Goal: Information Seeking & Learning: Learn about a topic

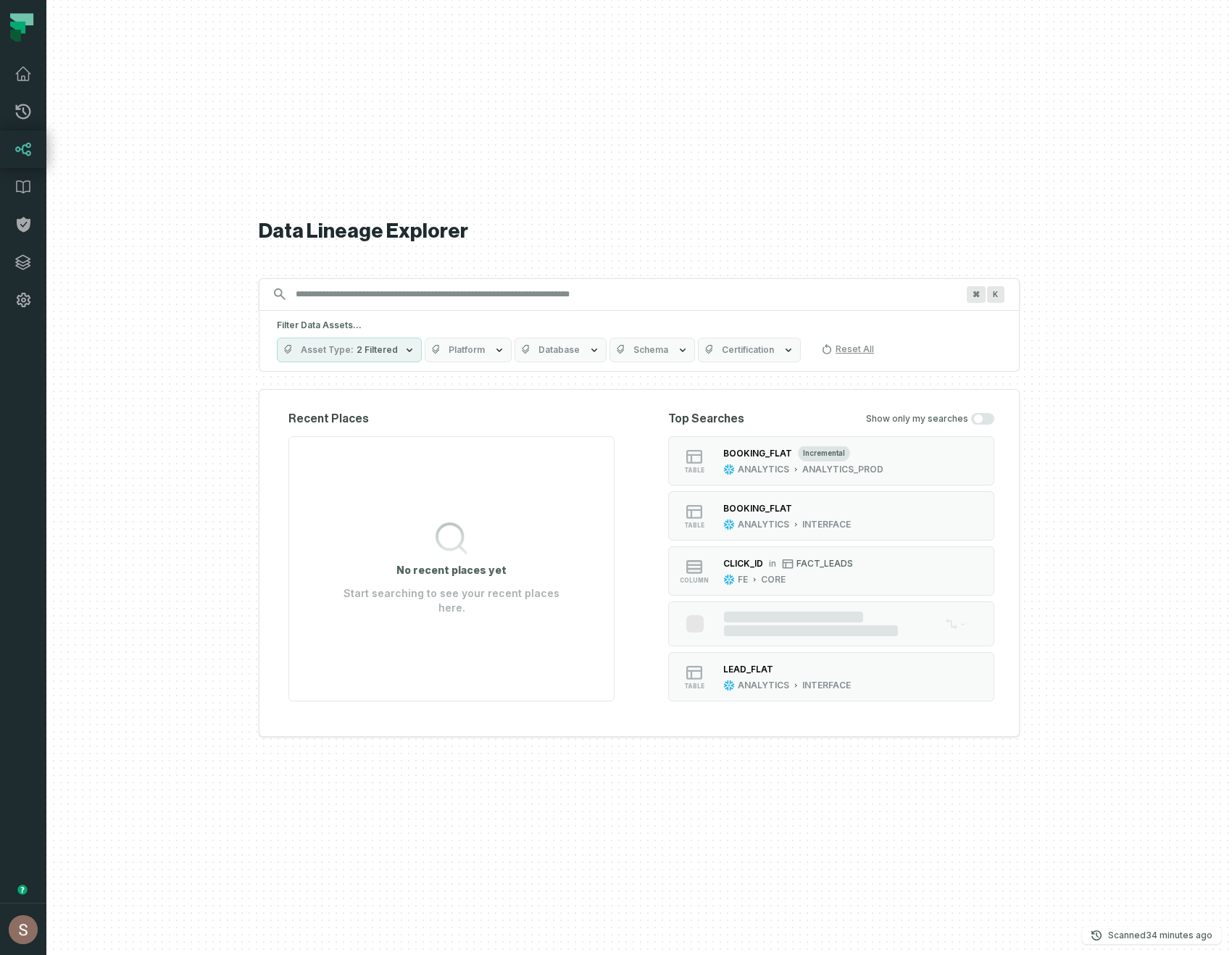
click at [469, 159] on div "Data Lineage Explorer Search for assets across the organization ⌘ K Filter Data…" at bounding box center [639, 478] width 761 height 955
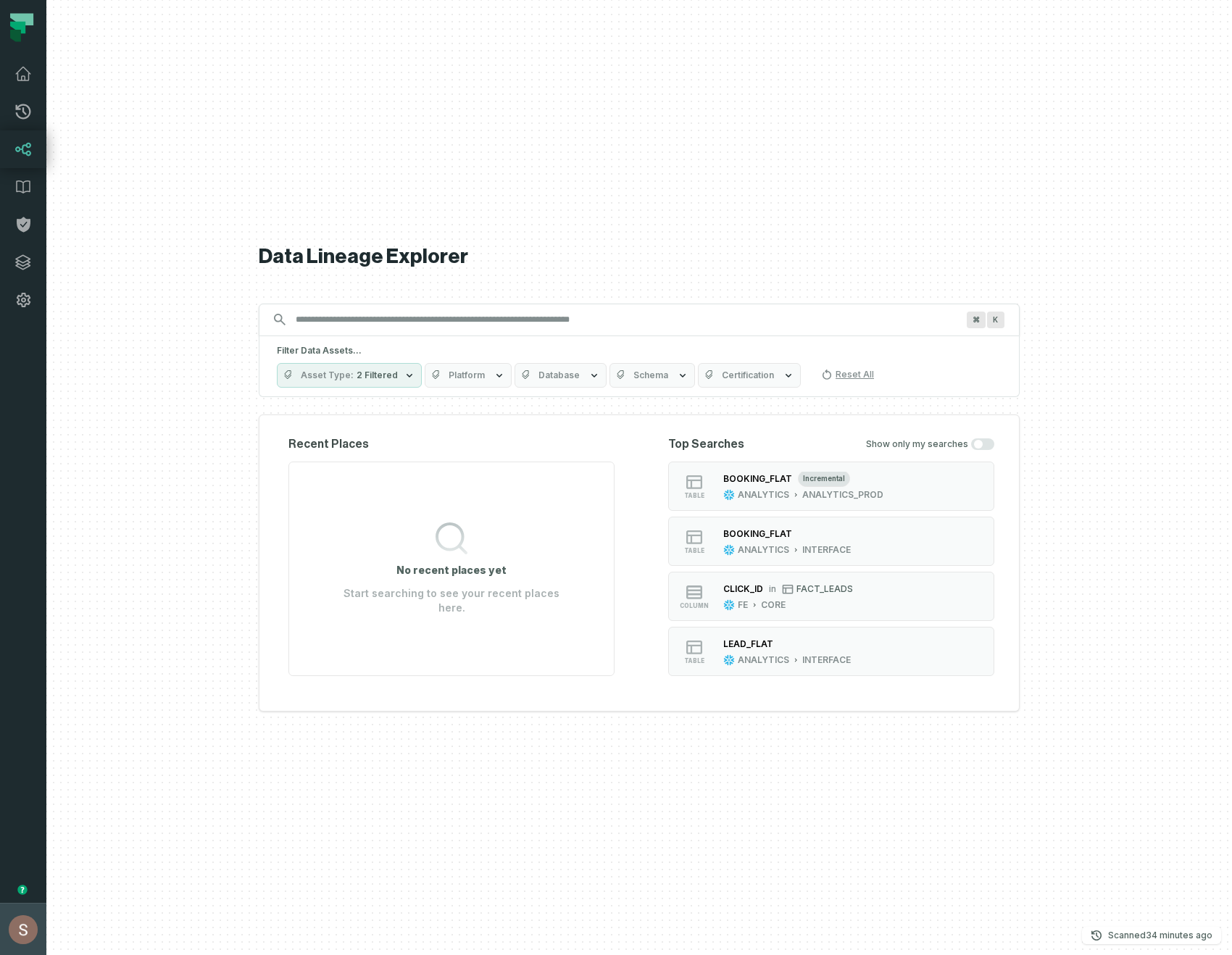
click at [0, 954] on button "[PERSON_NAME] (Vio) [PERSON_NAME][EMAIL_ADDRESS][DOMAIN_NAME]" at bounding box center [23, 929] width 46 height 52
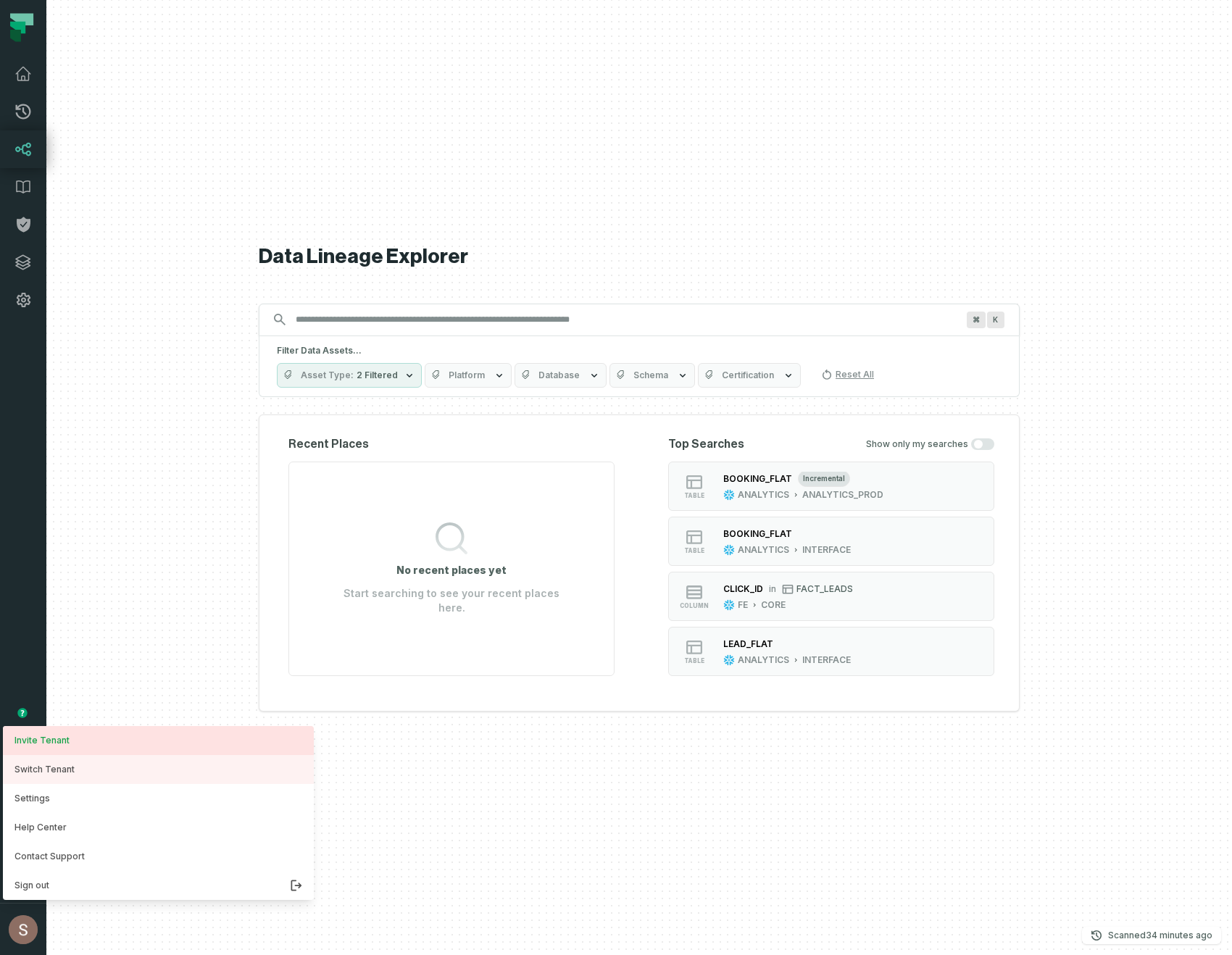
click at [42, 749] on link "Invite Tenant" at bounding box center [159, 741] width 311 height 29
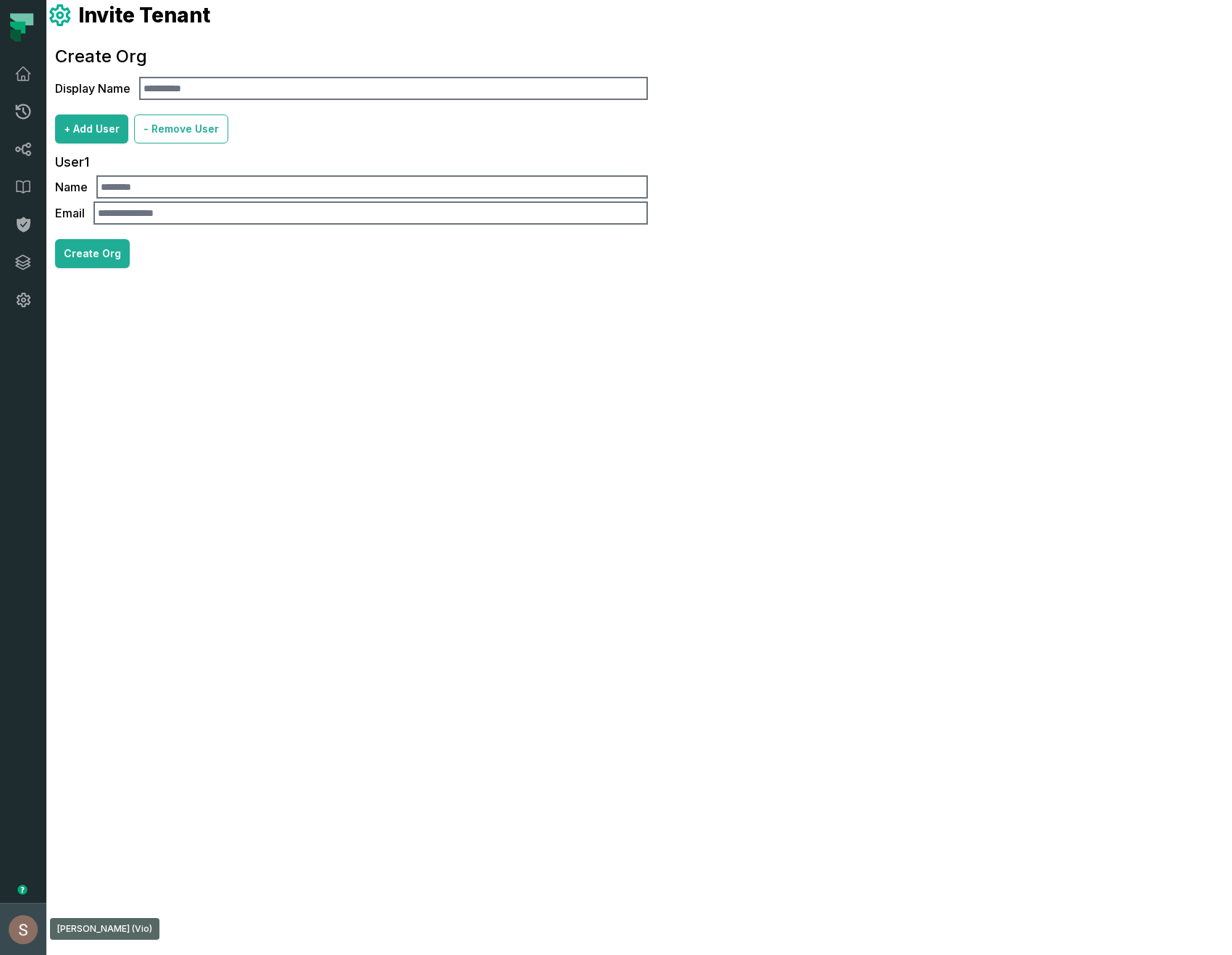
click at [0, 954] on button "[PERSON_NAME] (Vio) [PERSON_NAME][EMAIL_ADDRESS][DOMAIN_NAME]" at bounding box center [23, 929] width 46 height 52
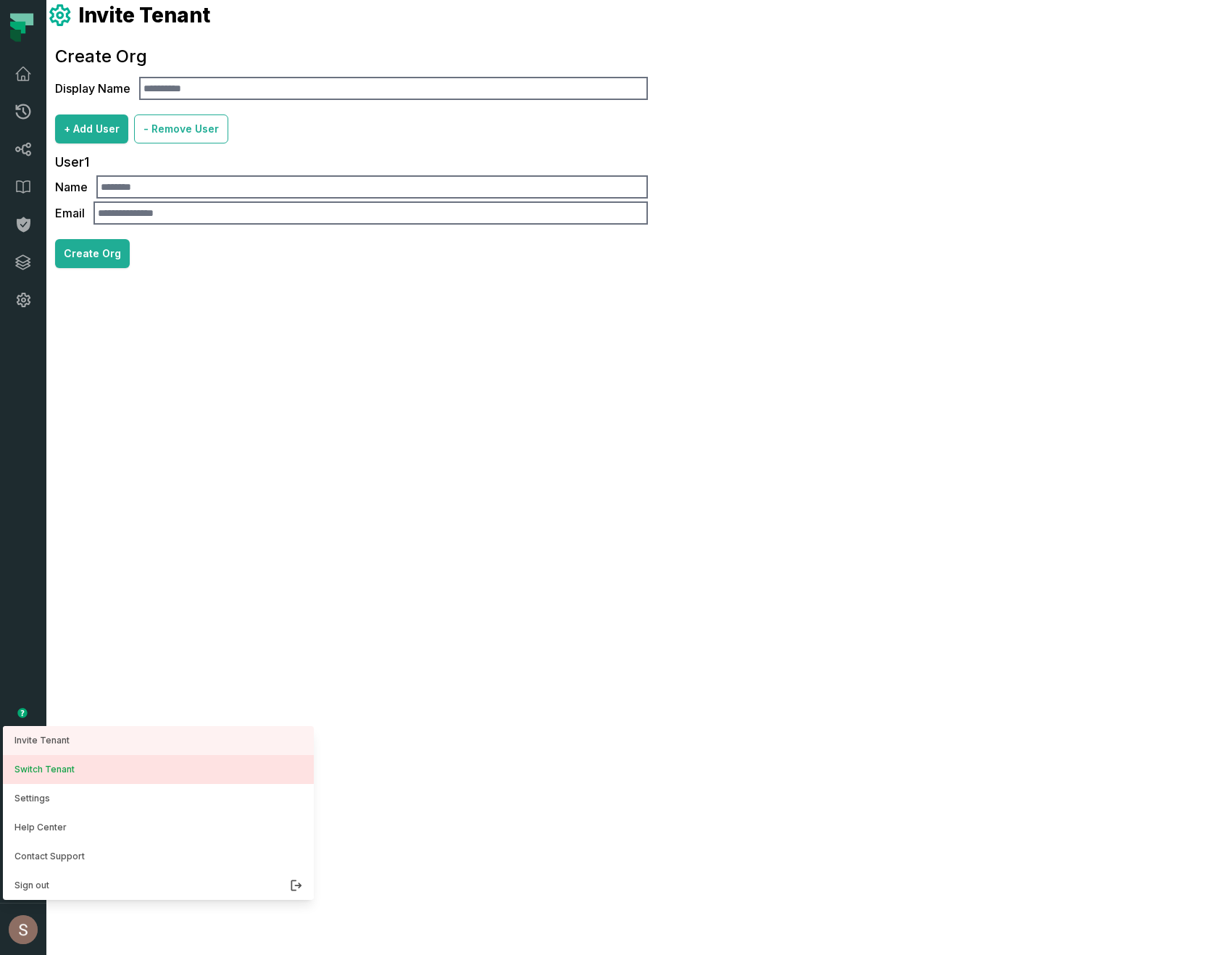
click at [31, 765] on button "Switch Tenant" at bounding box center [159, 770] width 311 height 29
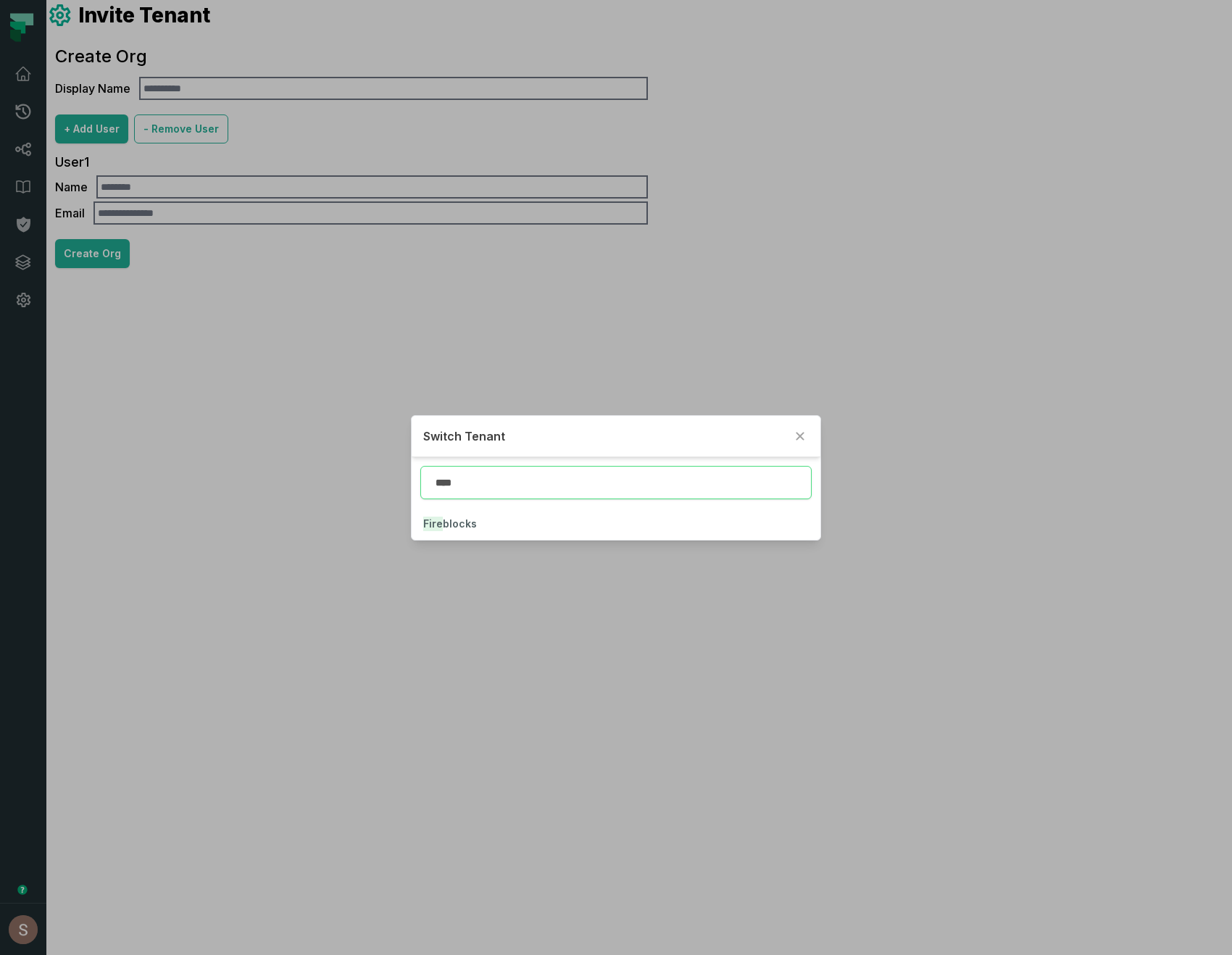
type input "****"
click button "Fire blocks" at bounding box center [616, 524] width 409 height 32
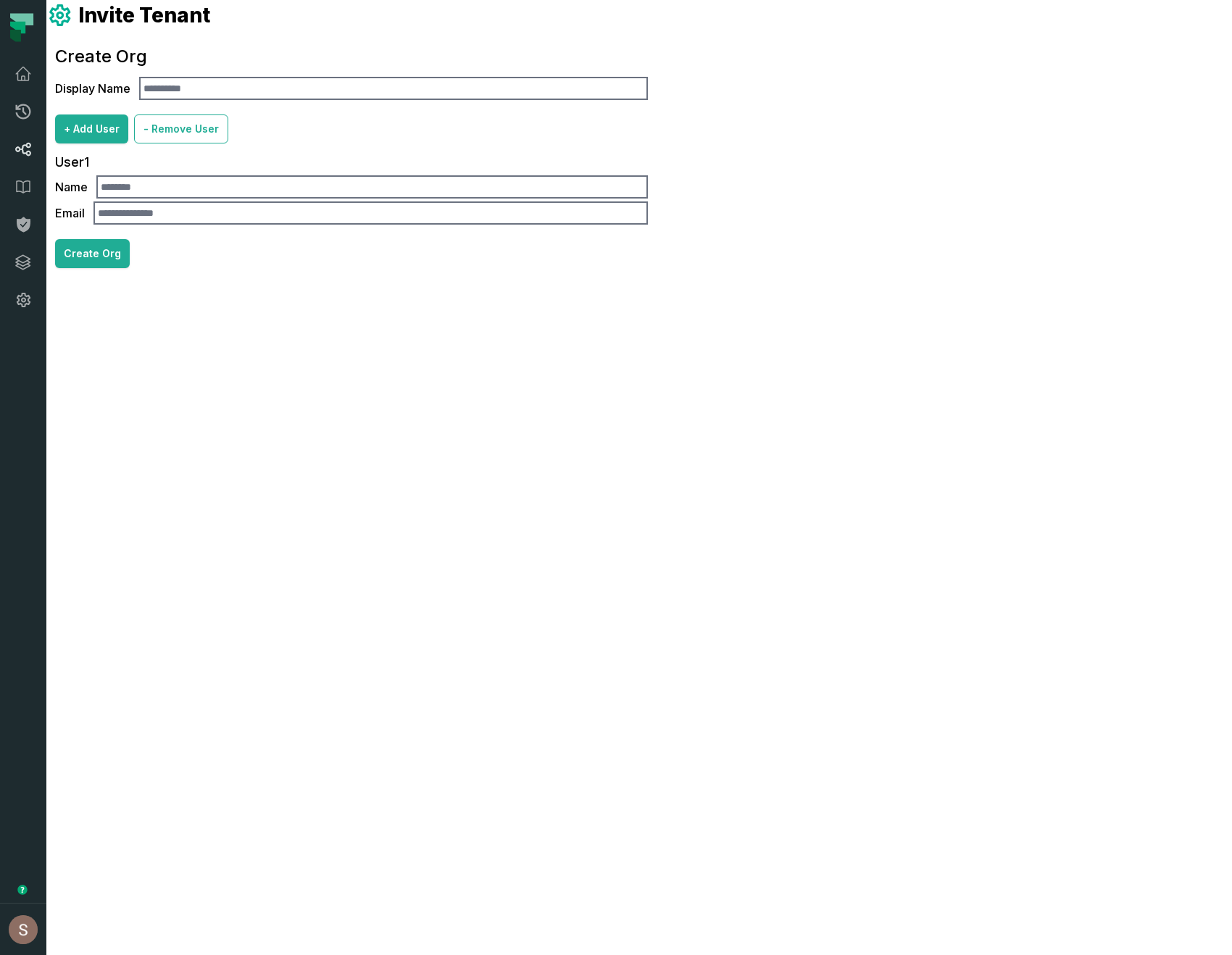
click at [12, 151] on link "Lineage" at bounding box center [23, 150] width 46 height 38
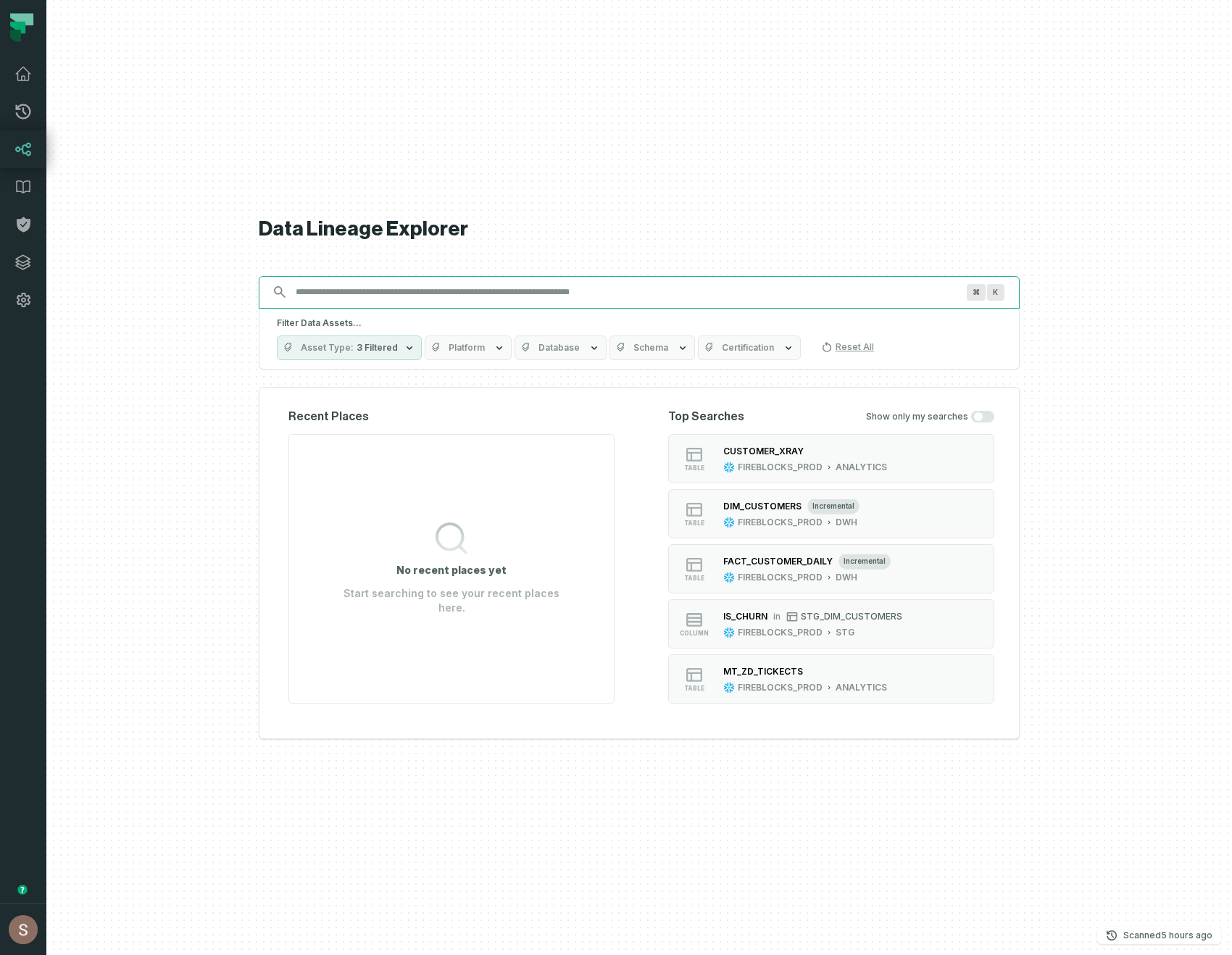
paste input "**********"
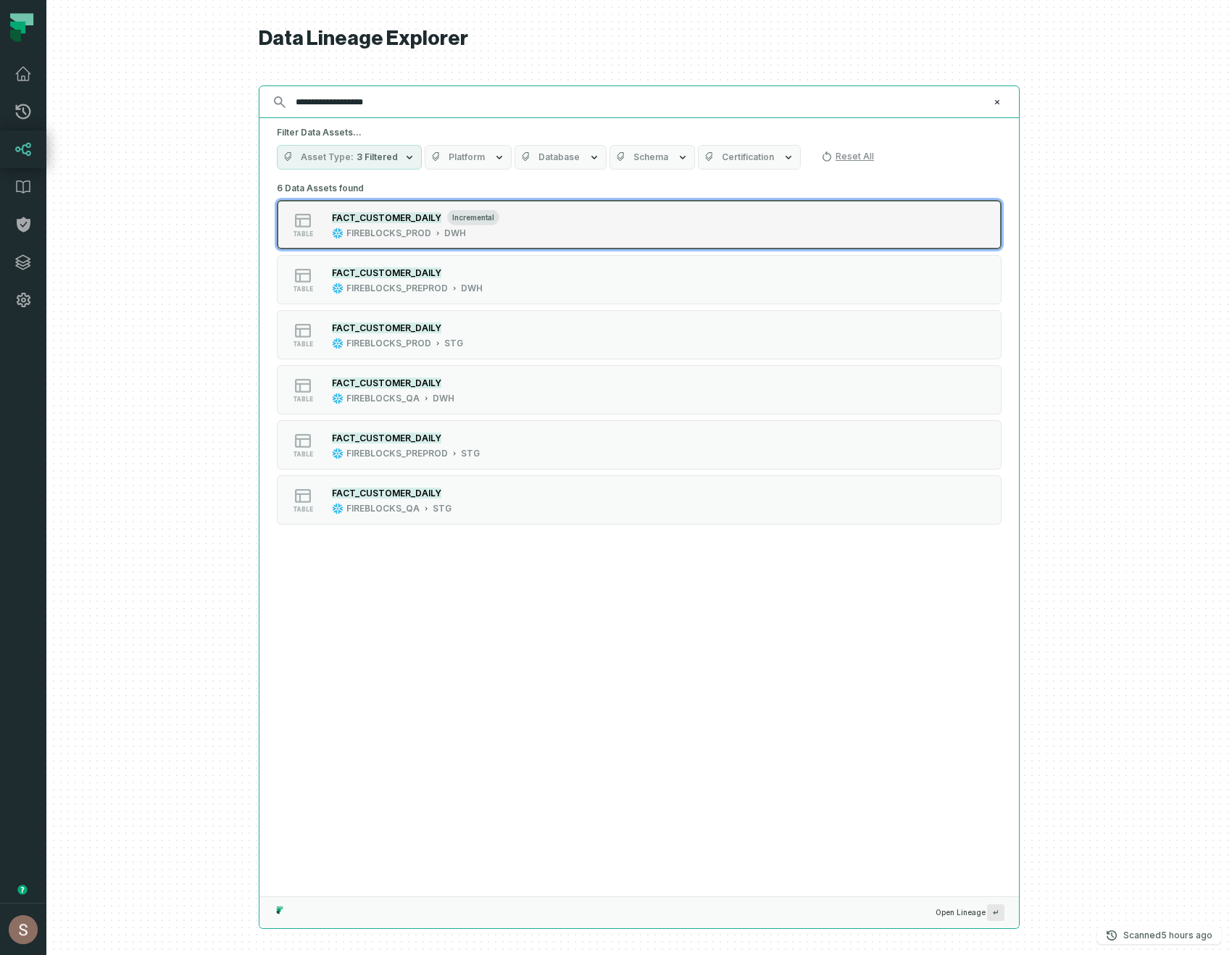
type input "**********"
click at [581, 225] on div "table FACT_CUSTOMER_DAILY incremental FIREBLOCKS_PROD DWH" at bounding box center [461, 225] width 362 height 29
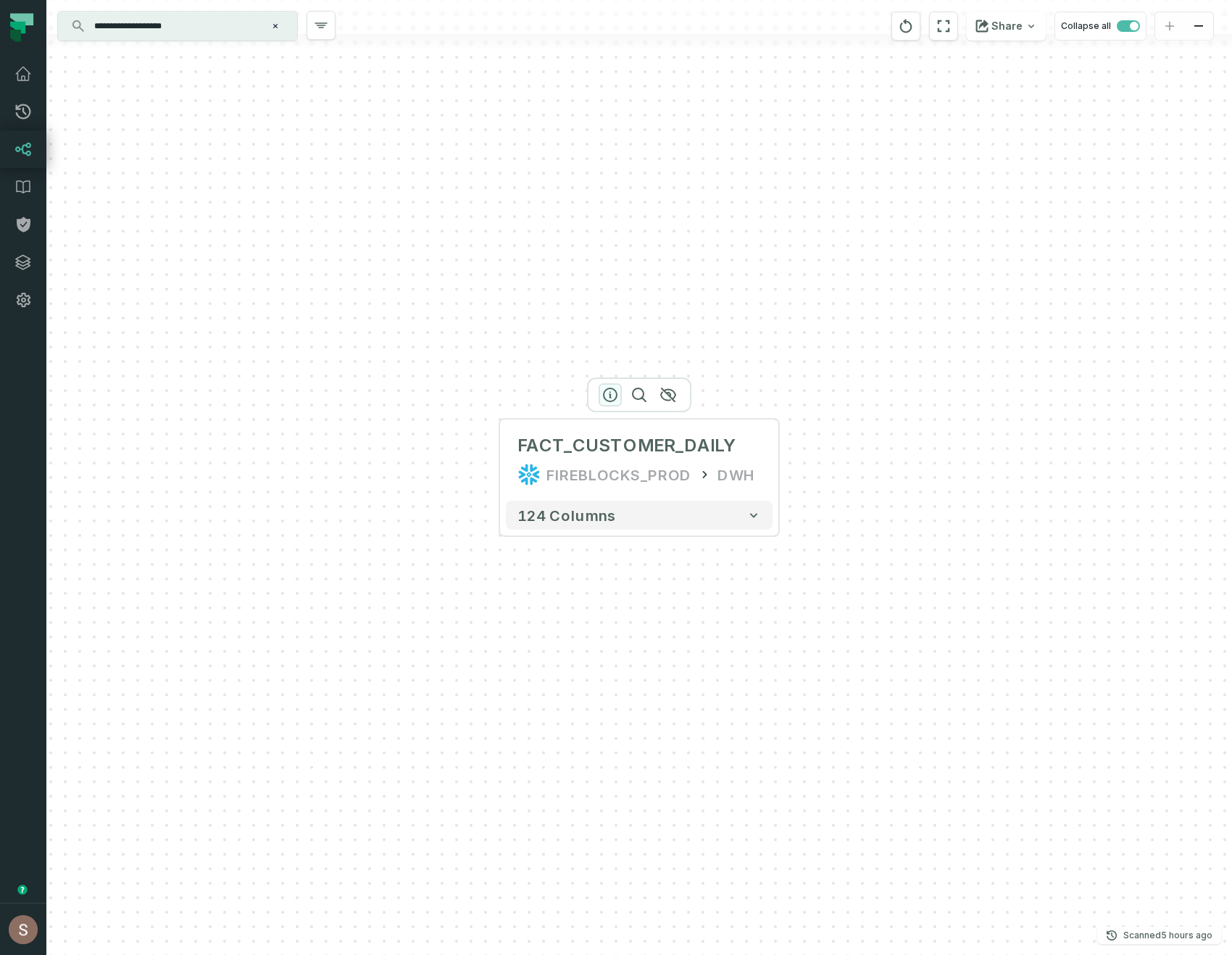
click at [614, 386] on icon "button" at bounding box center [610, 395] width 17 height 17
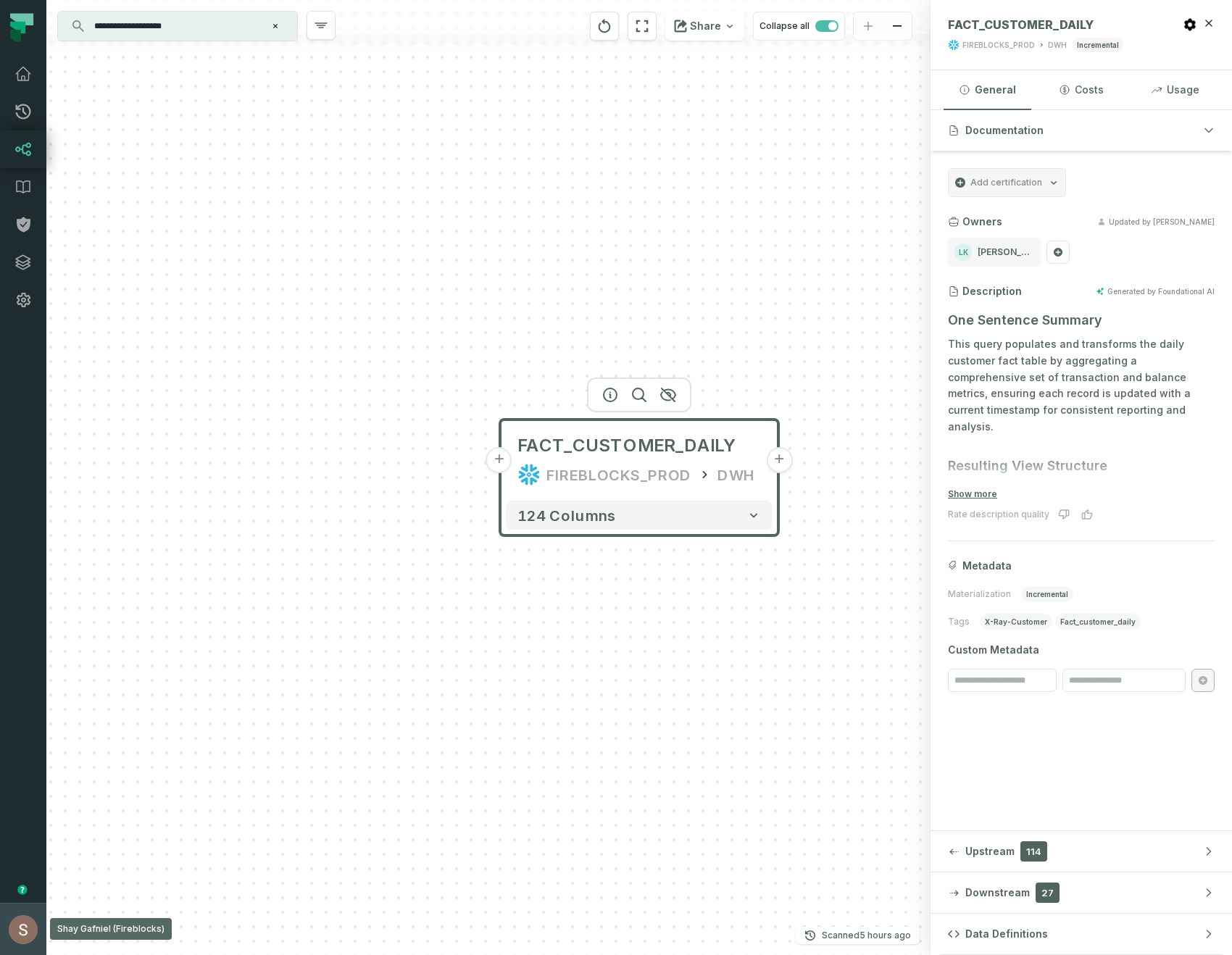
click at [7, 947] on button "Shay Gafniel (Fireblocks) shay@foundational.io" at bounding box center [23, 929] width 46 height 52
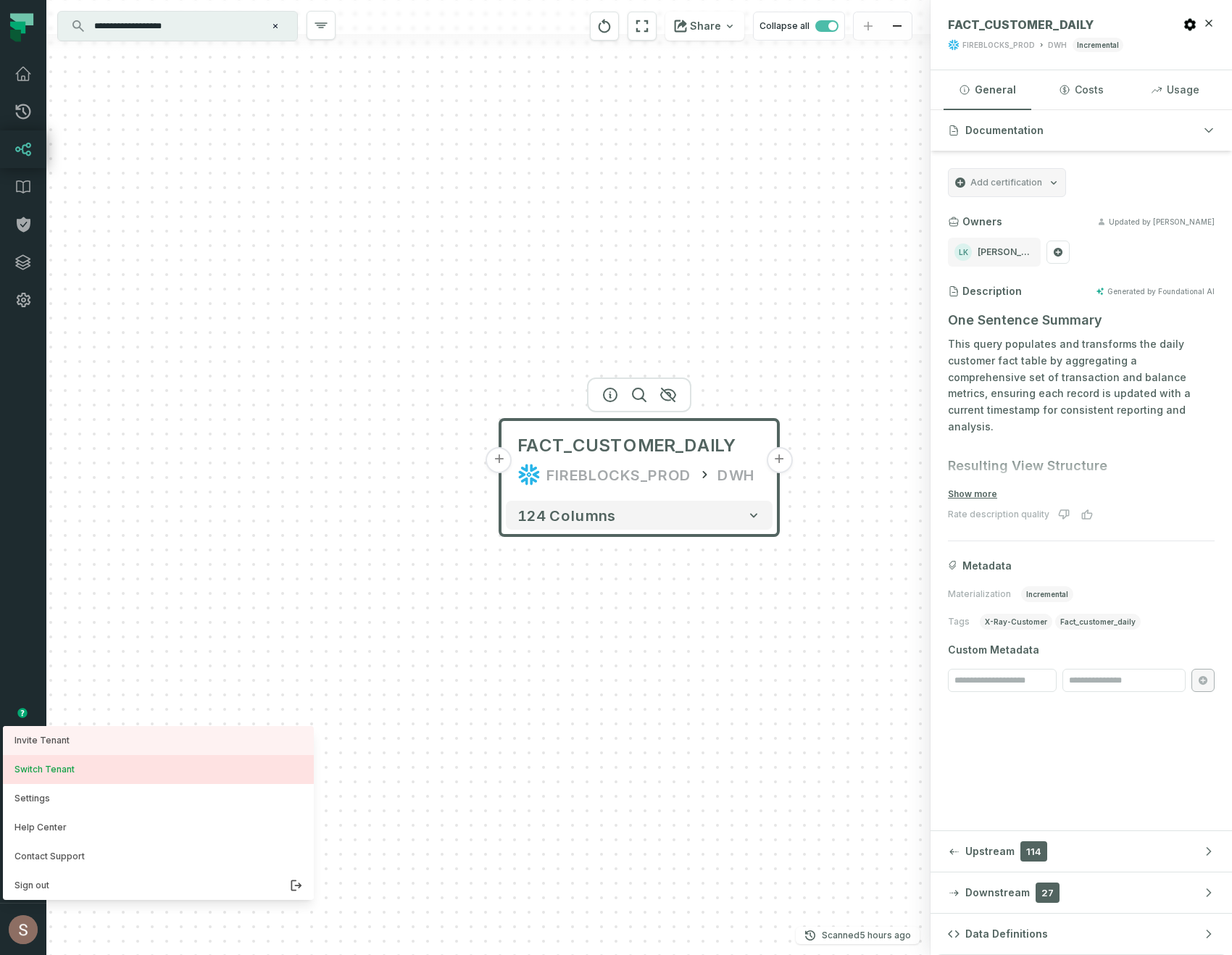
click at [26, 761] on button "Switch Tenant" at bounding box center [159, 770] width 311 height 29
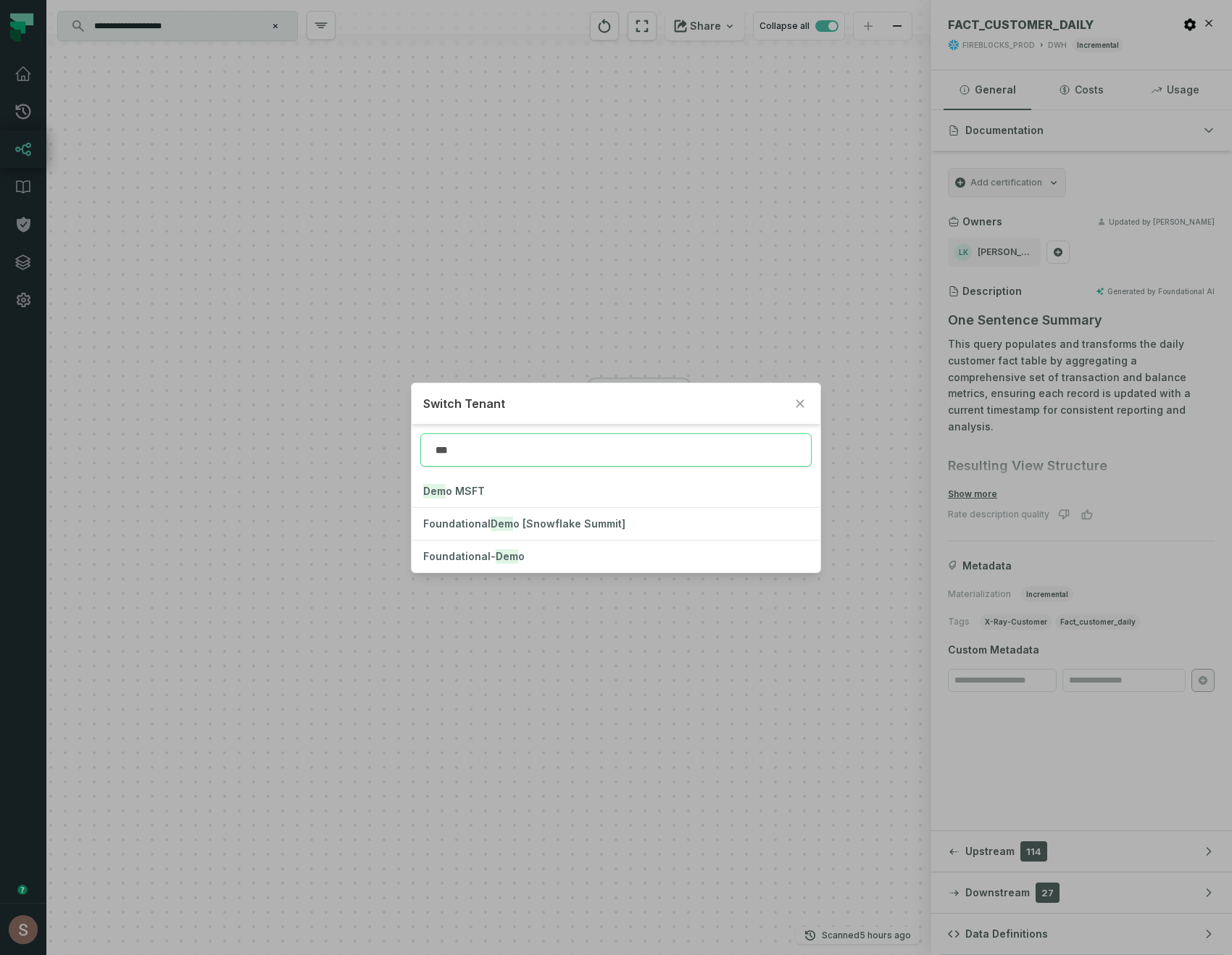
type input "***"
click button "Foundational- Dem o" at bounding box center [616, 556] width 409 height 32
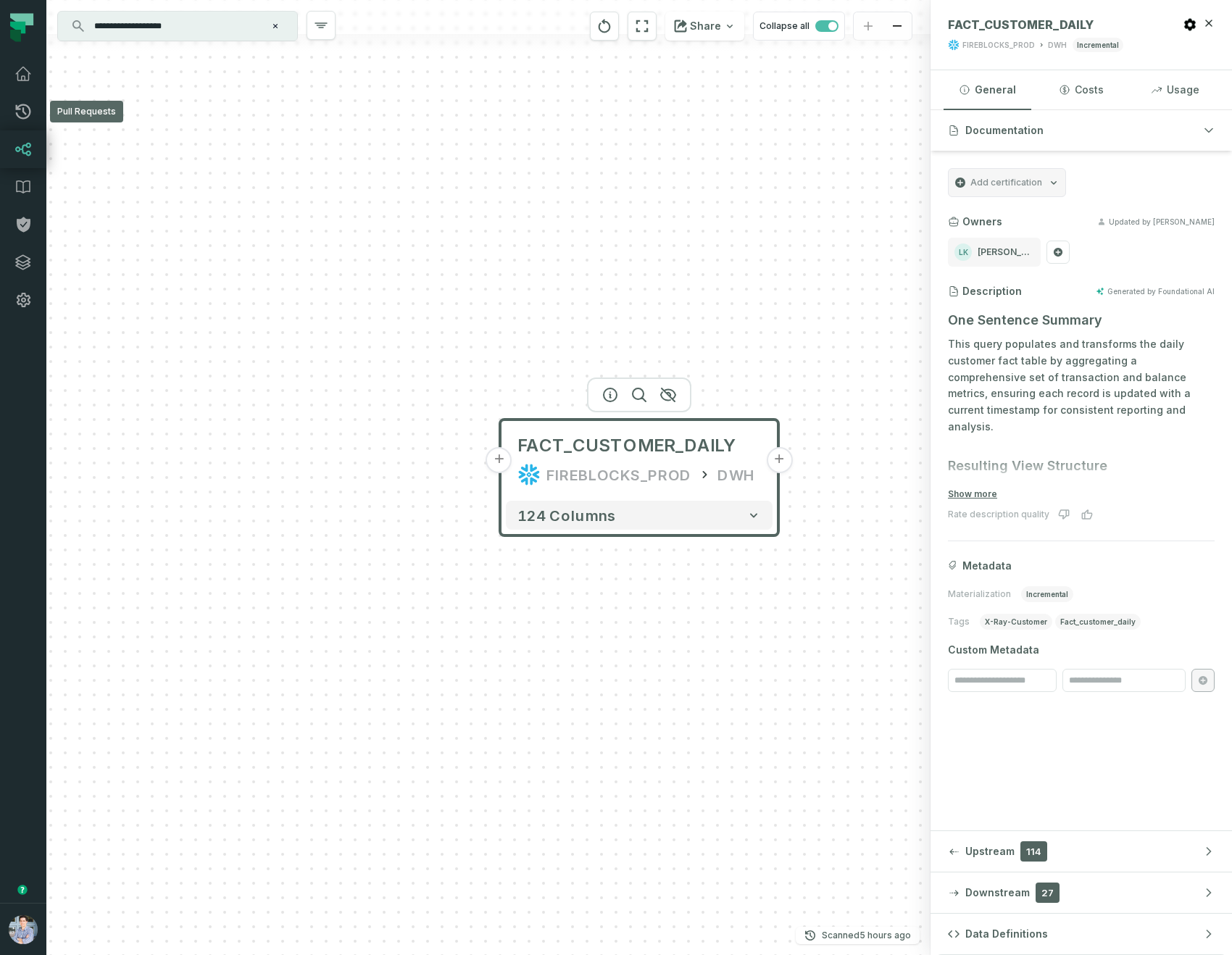
click at [24, 139] on link "Lineage" at bounding box center [23, 150] width 46 height 38
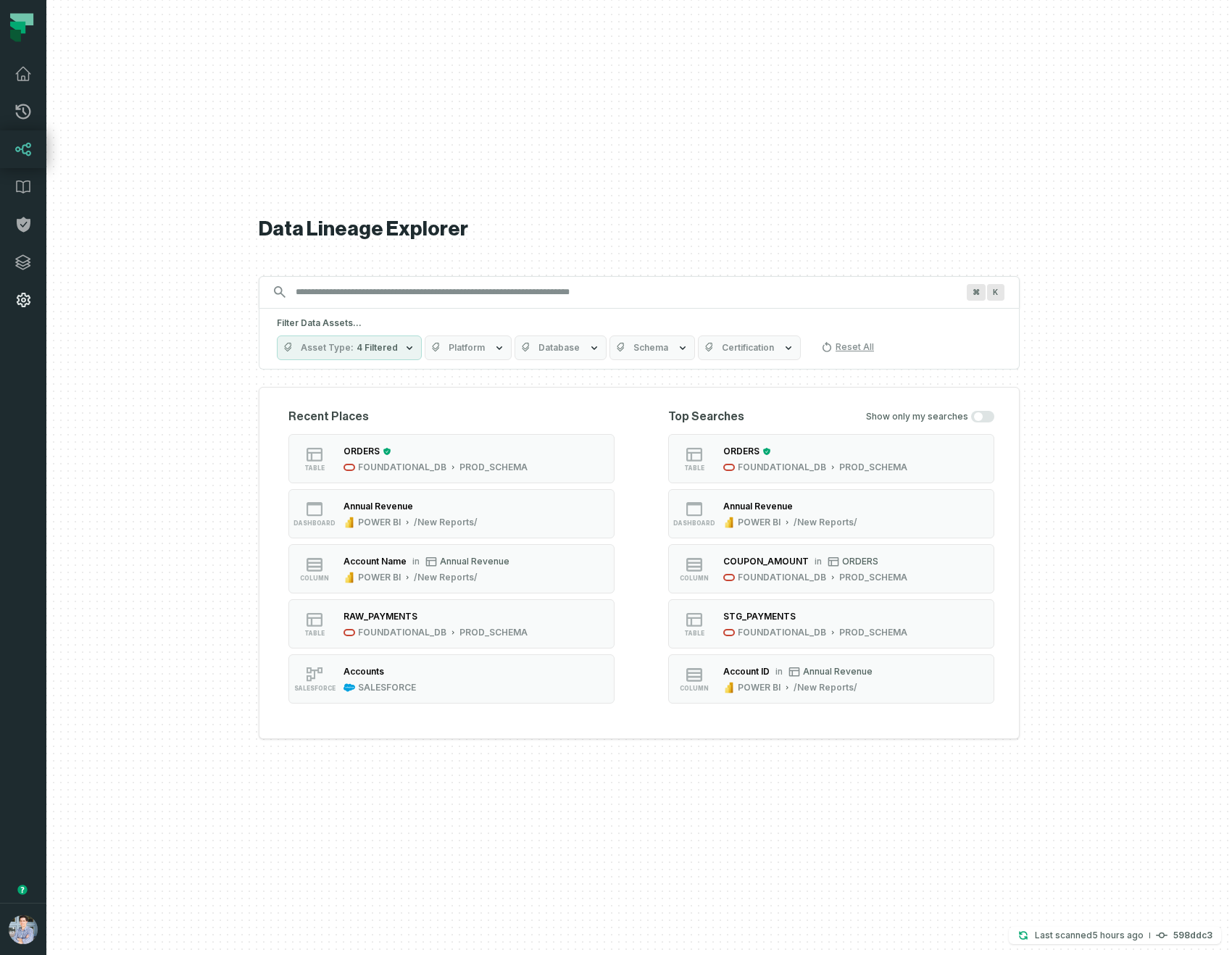
click at [8, 309] on link "Settings" at bounding box center [23, 300] width 46 height 38
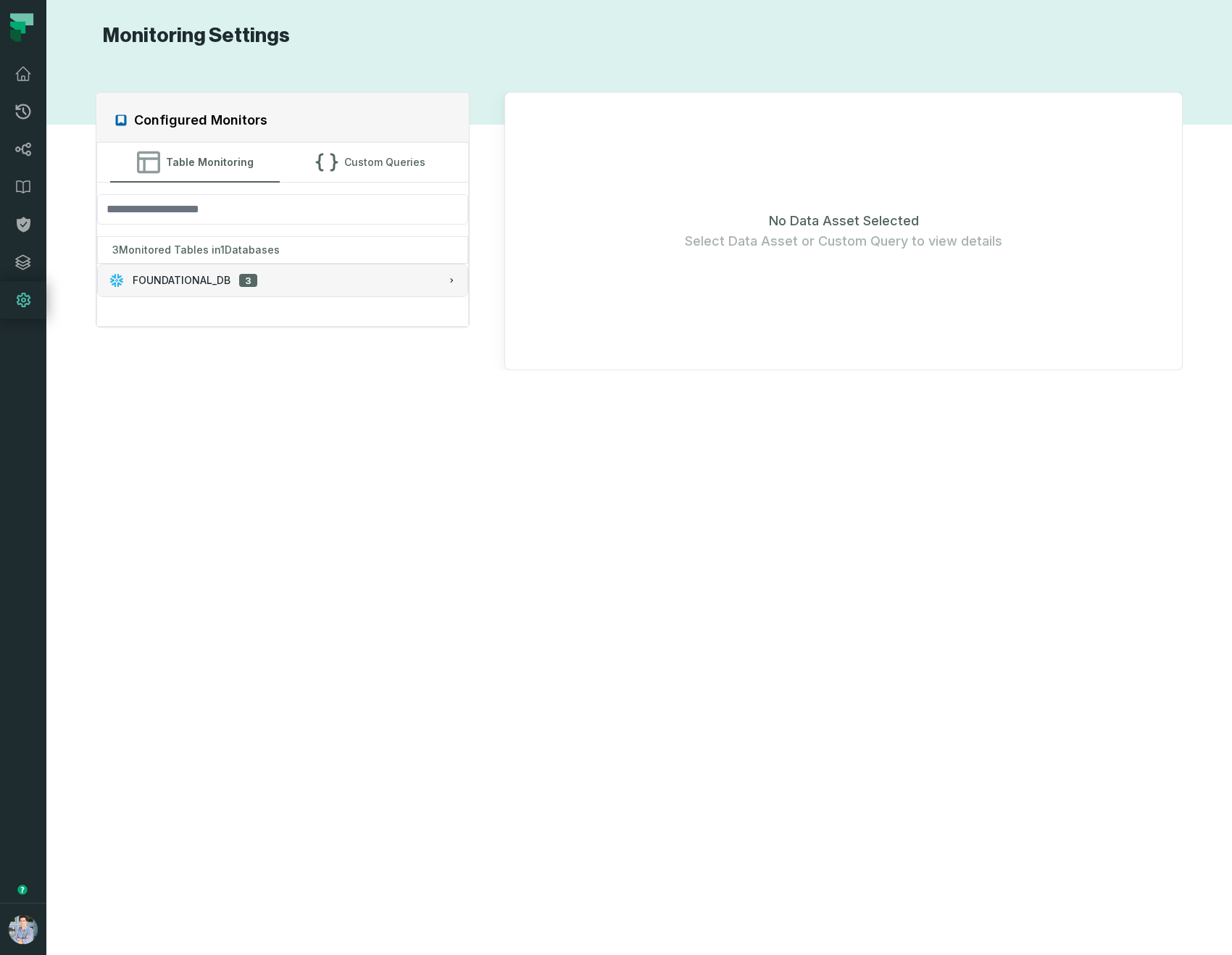
click at [312, 296] on button "FOUNDATIONAL_DB 3" at bounding box center [283, 280] width 370 height 32
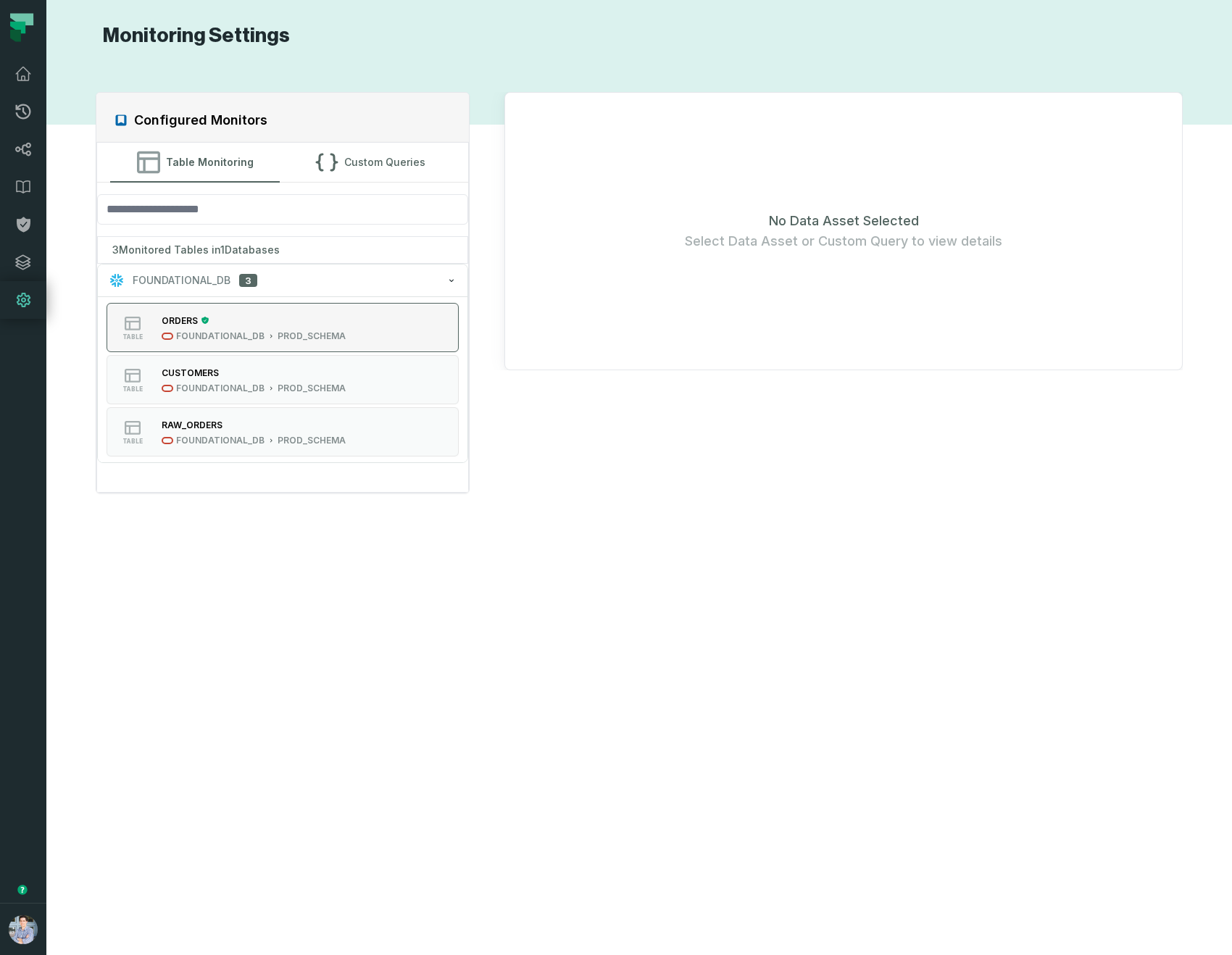
click at [312, 320] on div "ORDERS" at bounding box center [254, 320] width 184 height 14
click at [291, 383] on div "PROD_SCHEMA" at bounding box center [312, 388] width 68 height 11
click at [365, 166] on button "Custom Queries" at bounding box center [370, 162] width 169 height 39
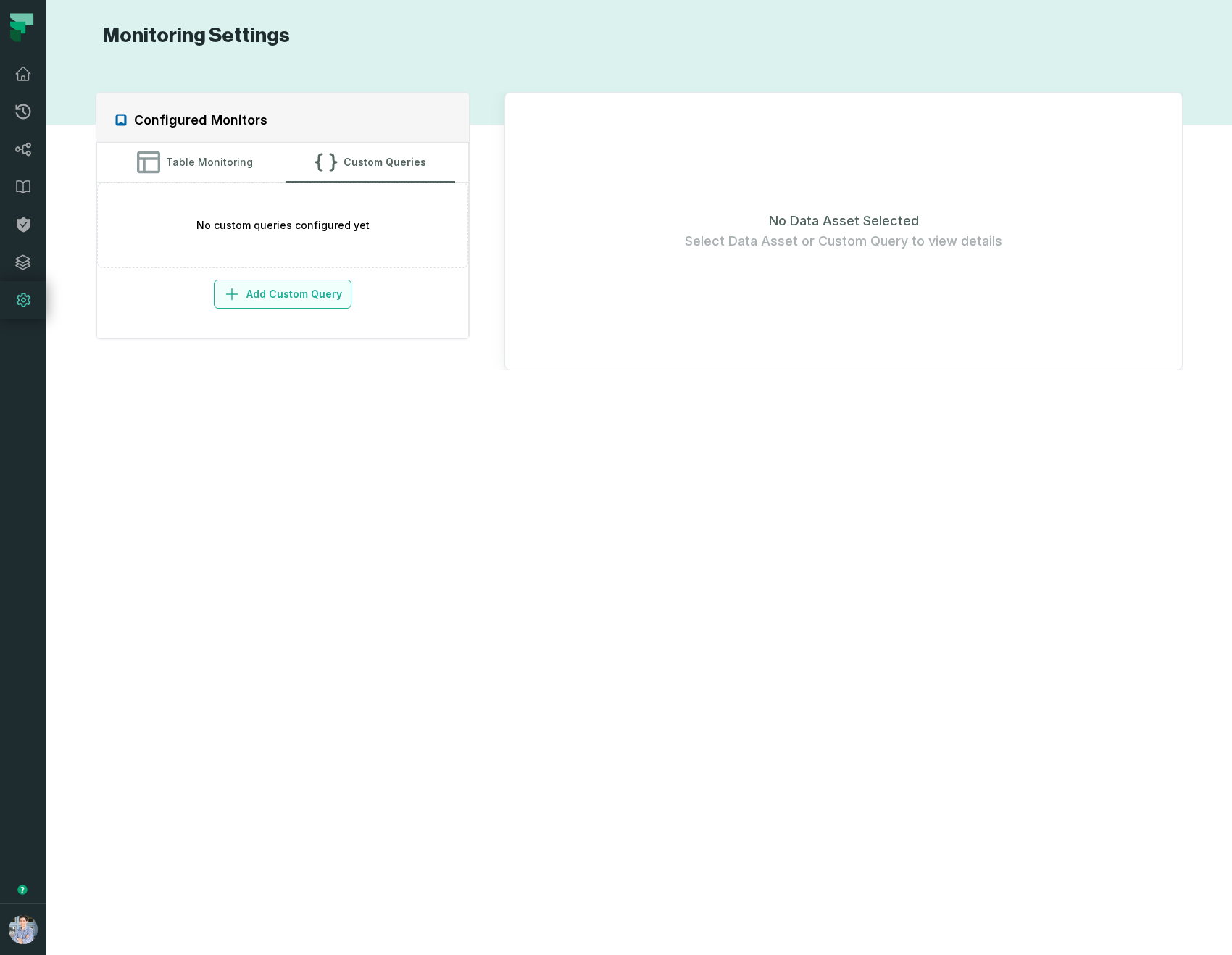
click at [307, 292] on button "Add Custom Query" at bounding box center [282, 295] width 137 height 29
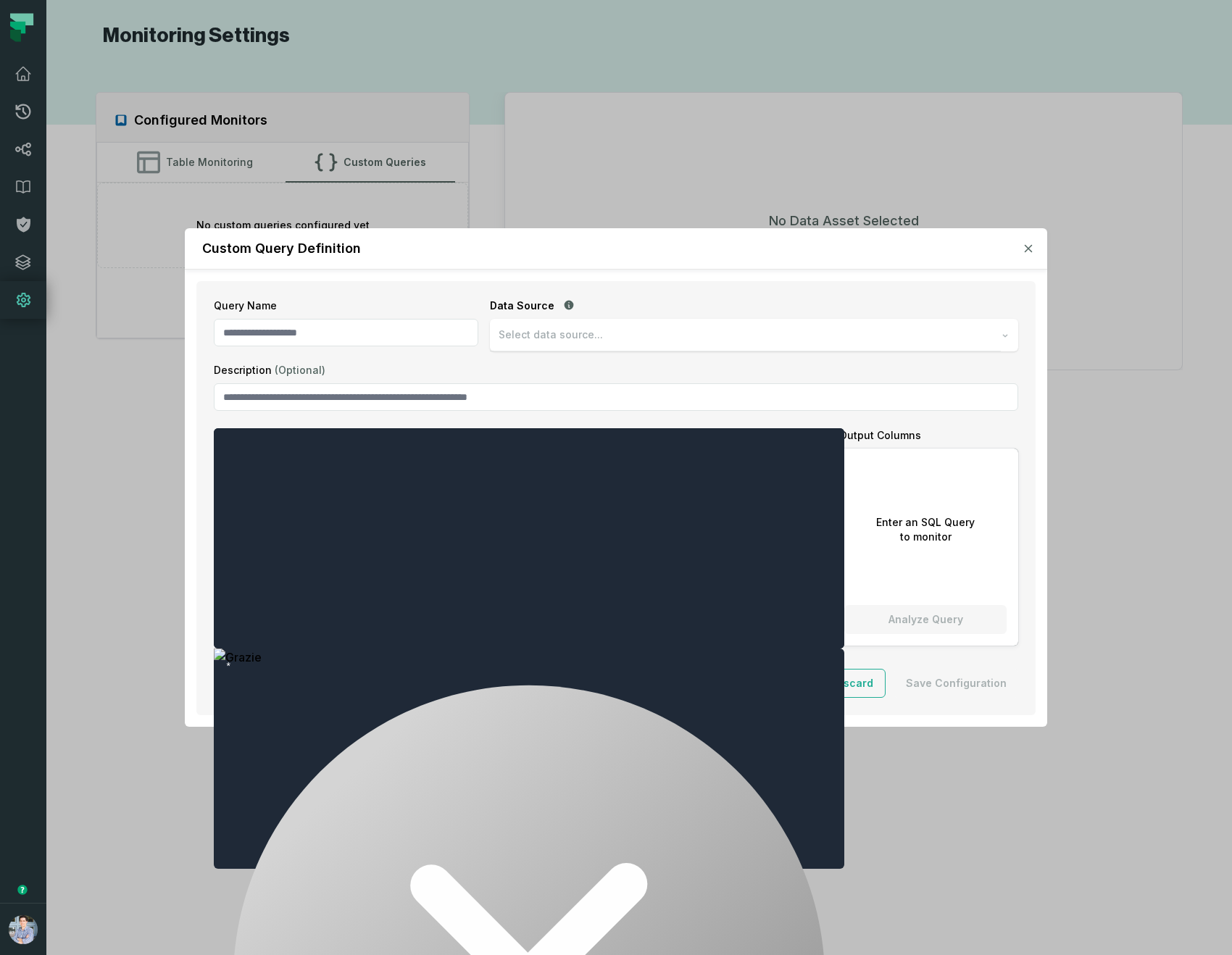
click at [346, 317] on div "Query Name" at bounding box center [346, 325] width 264 height 53
click at [552, 345] on div "Select data source..." at bounding box center [745, 335] width 511 height 33
click at [588, 377] on div "https://vnjqvwx-et47684.snowflakecomputing.com/,COMPUTE_WH" at bounding box center [754, 370] width 527 height 33
click at [385, 328] on input "Query Name" at bounding box center [346, 333] width 264 height 27
type input "*"
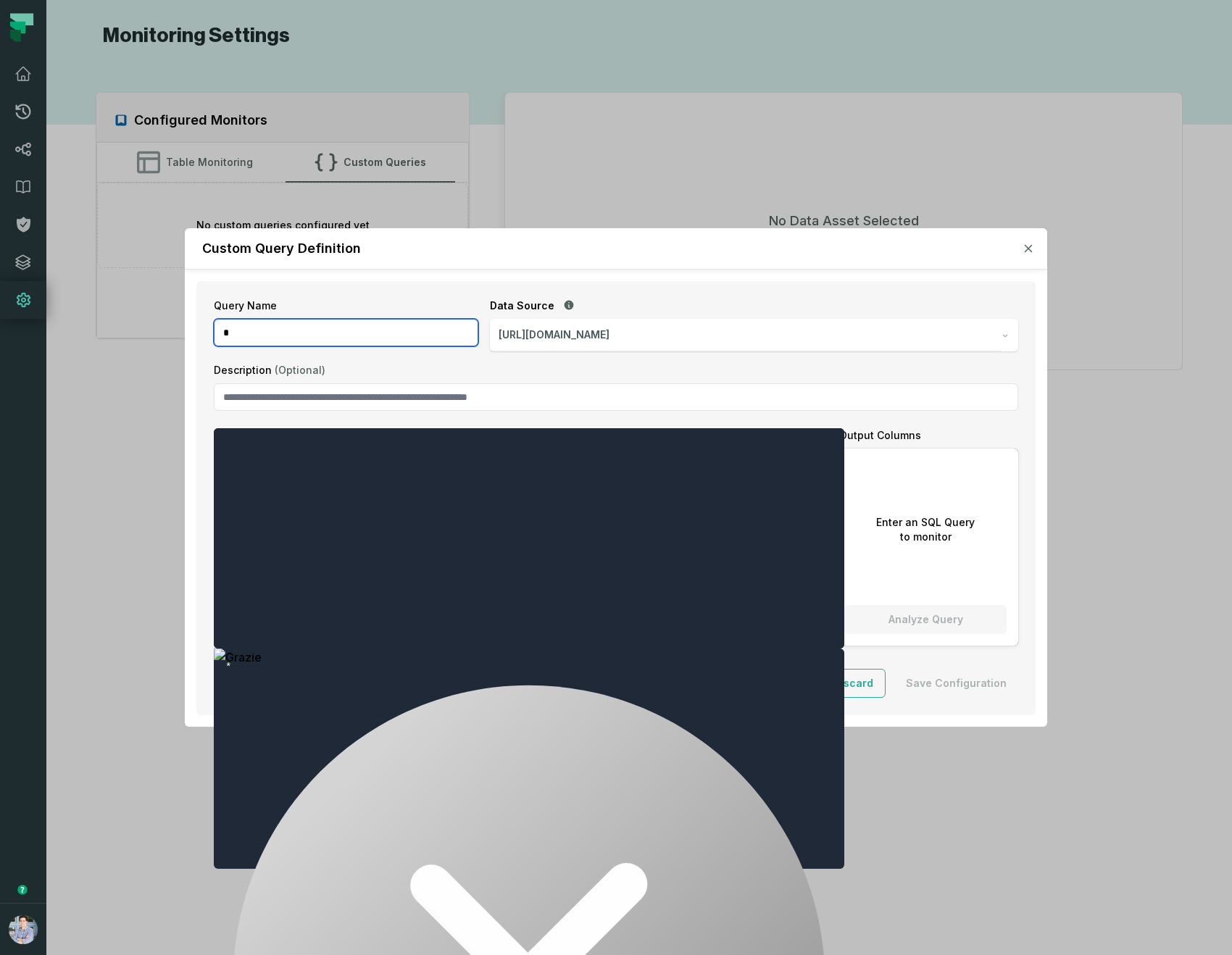
type input "*"
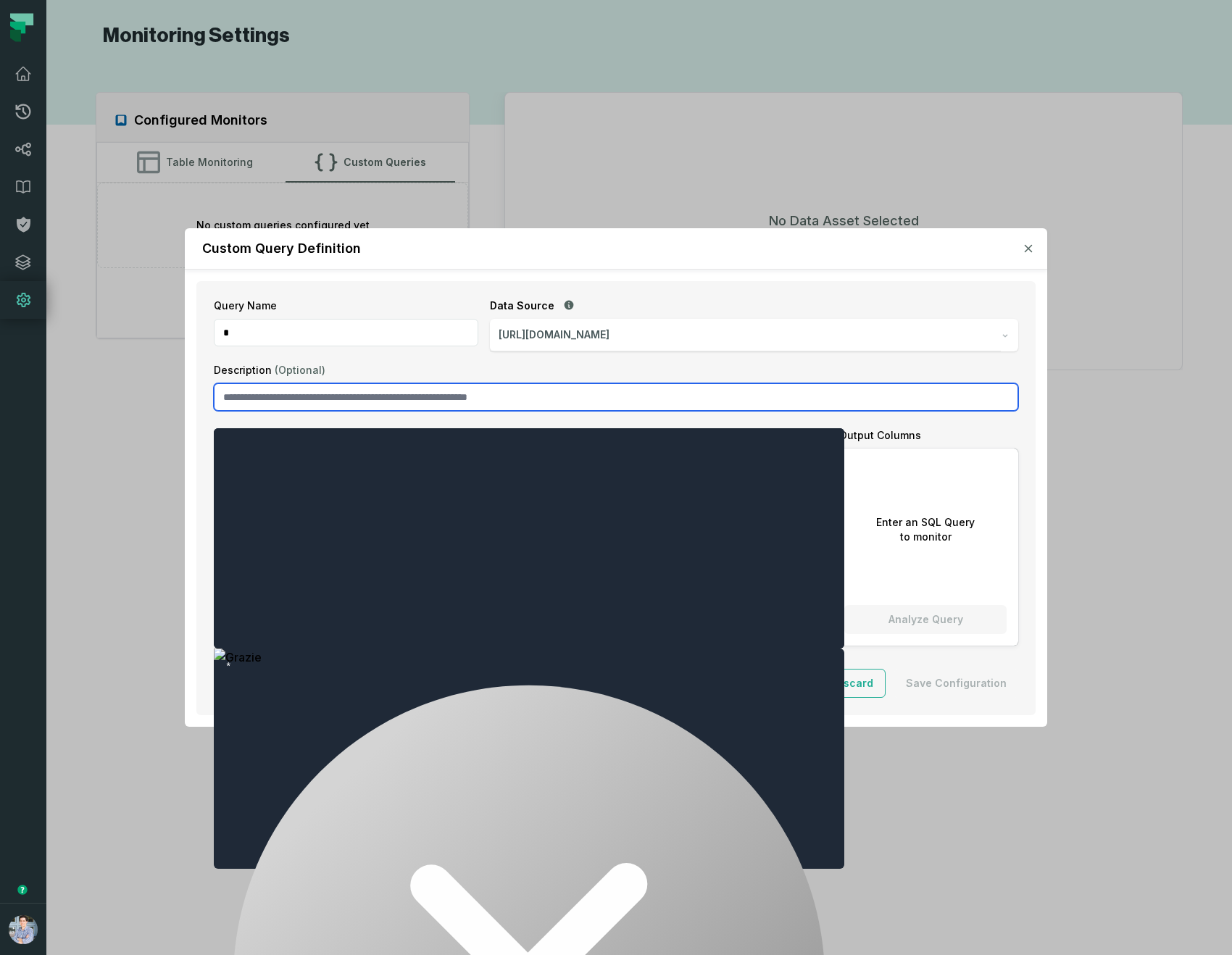
click at [370, 409] on input "Description (Optional)" at bounding box center [616, 397] width 805 height 27
type input "**********"
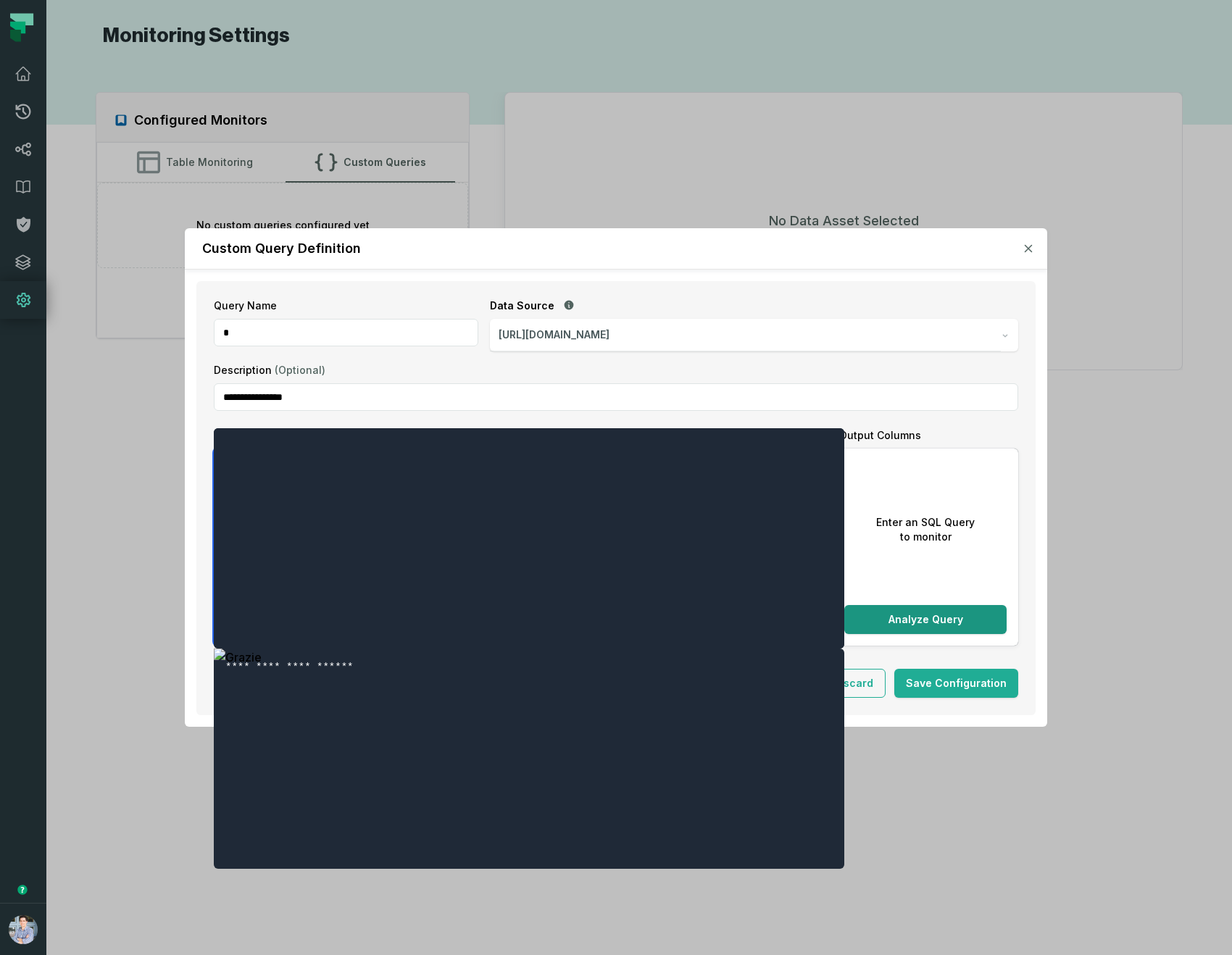
type textarea "**********"
click at [981, 620] on button "Analyze Query" at bounding box center [925, 619] width 162 height 29
click at [892, 474] on div "ONE" at bounding box center [925, 474] width 145 height 11
click at [864, 682] on button "Discard" at bounding box center [853, 683] width 65 height 29
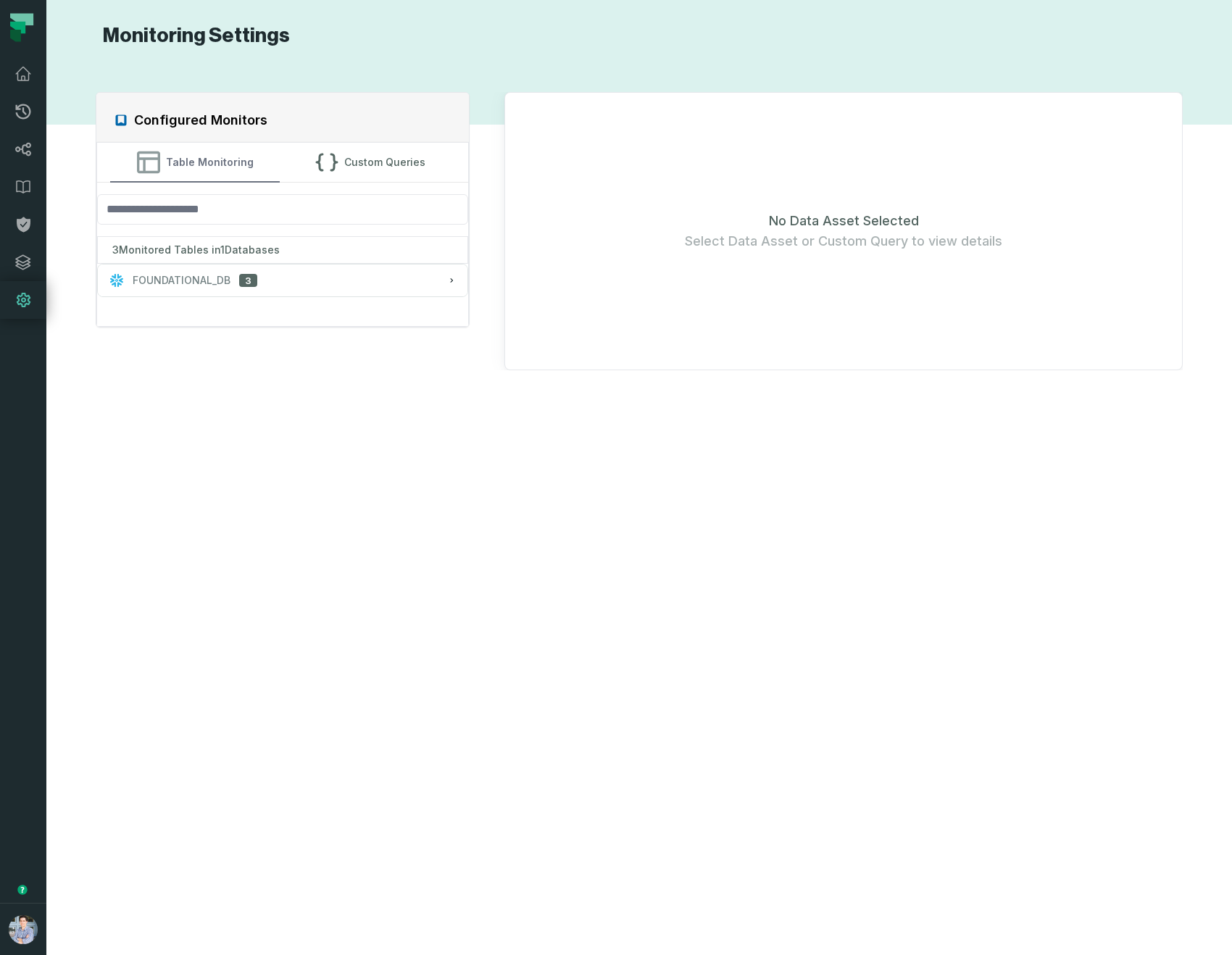
click at [157, 173] on icon "button" at bounding box center [148, 162] width 24 height 24
click at [336, 281] on div "FOUNDATIONAL_DB 3" at bounding box center [282, 280] width 347 height 14
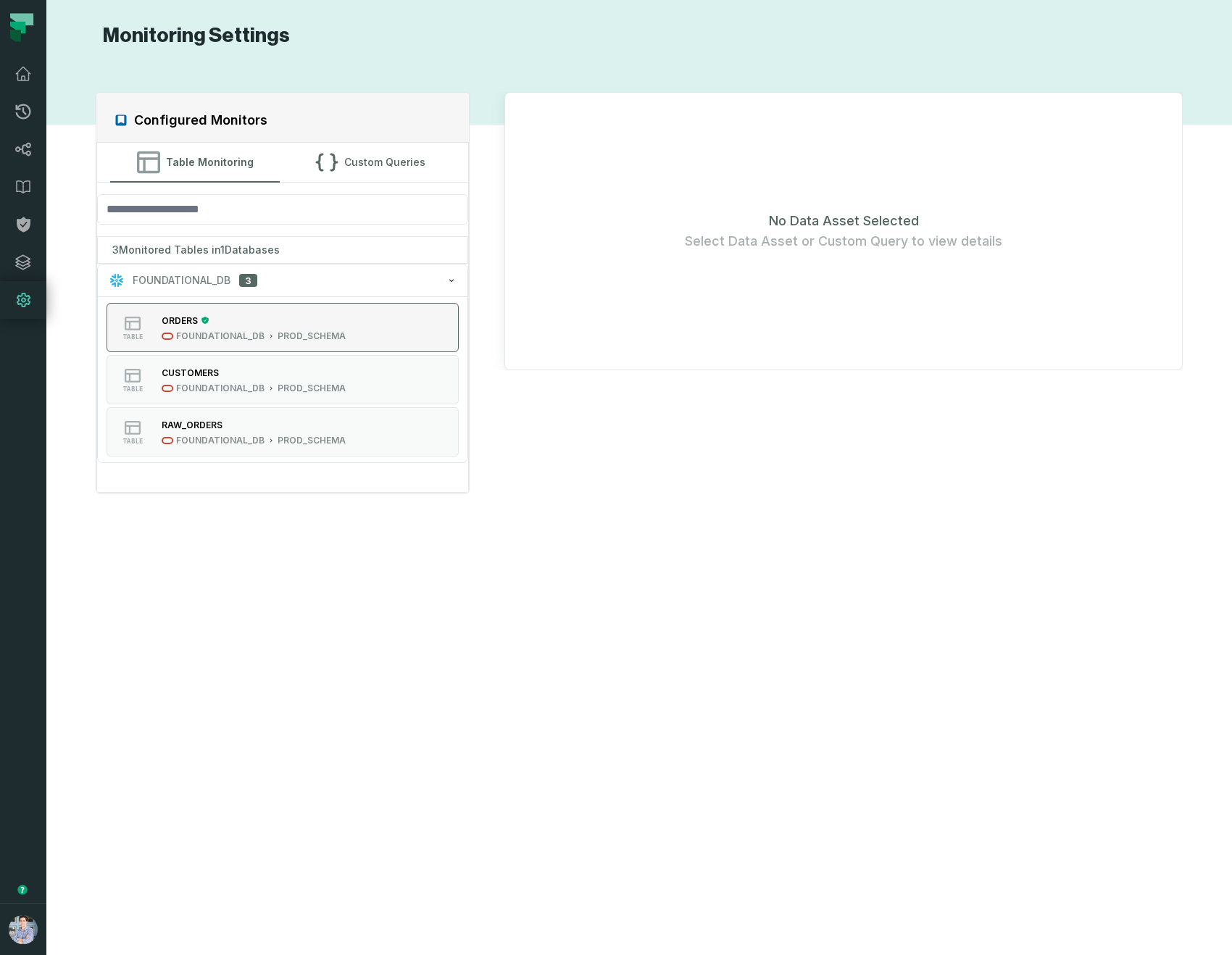
click at [407, 329] on button "table ORDERS FOUNDATIONAL_DB PROD_SCHEMA" at bounding box center [282, 327] width 353 height 49
click at [325, 424] on div "RAW_ORDERS" at bounding box center [254, 424] width 184 height 14
click at [330, 399] on button "table CUSTOMERS FOUNDATIONAL_DB PROD_SCHEMA" at bounding box center [282, 380] width 353 height 49
click at [332, 406] on div "table ORDERS FOUNDATIONAL_DB PROD_SCHEMA table CUSTOMERS FOUNDATIONAL_DB PROD_S…" at bounding box center [283, 379] width 370 height 166
click at [332, 361] on button "table CUSTOMERS FOUNDATIONAL_DB PROD_SCHEMA" at bounding box center [282, 380] width 353 height 49
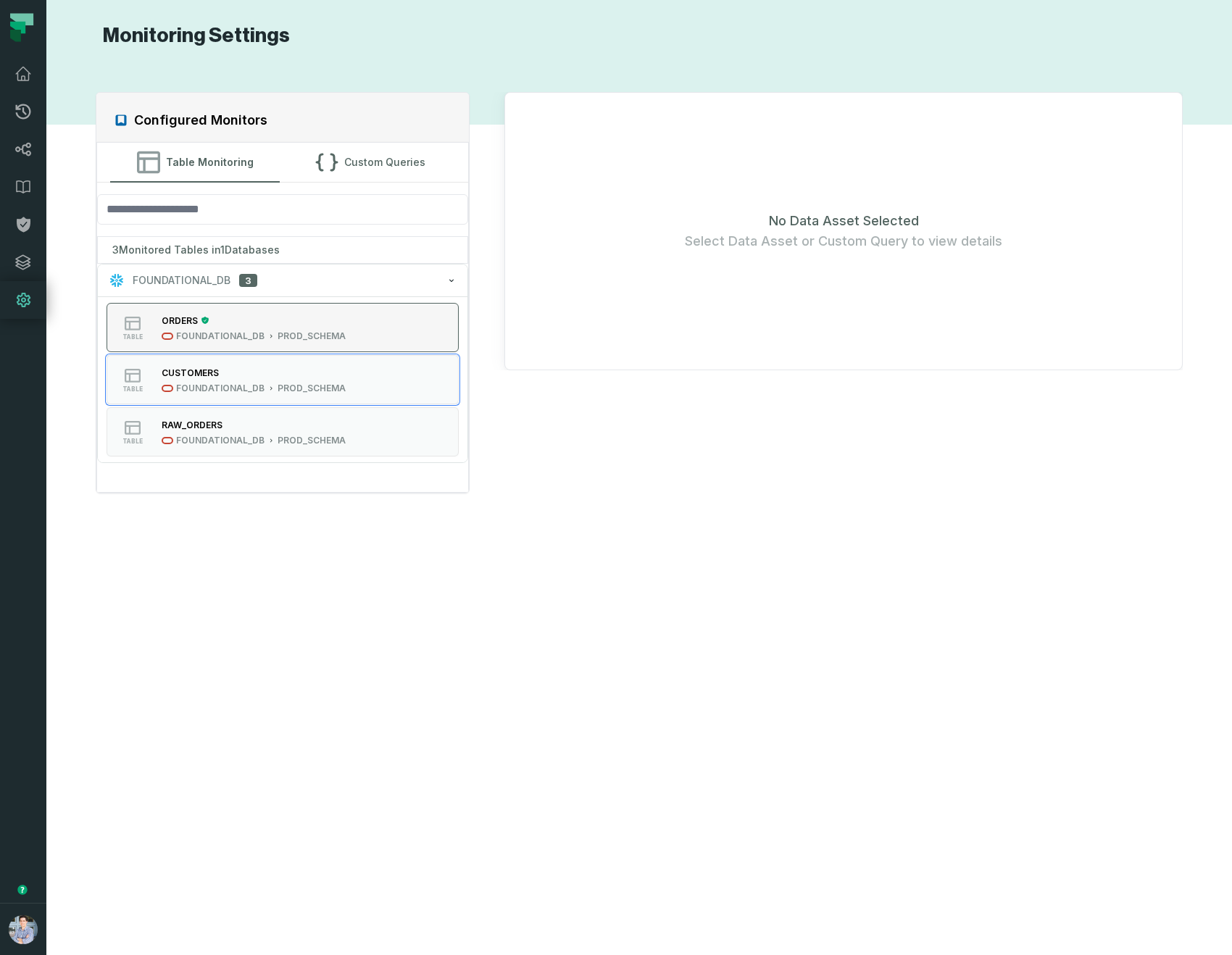
click at [334, 332] on div "PROD_SCHEMA" at bounding box center [312, 336] width 68 height 11
click at [264, 383] on div "FOUNDATIONAL_DB PROD_SCHEMA" at bounding box center [254, 388] width 184 height 11
click at [24, 159] on link "Lineage" at bounding box center [23, 150] width 46 height 38
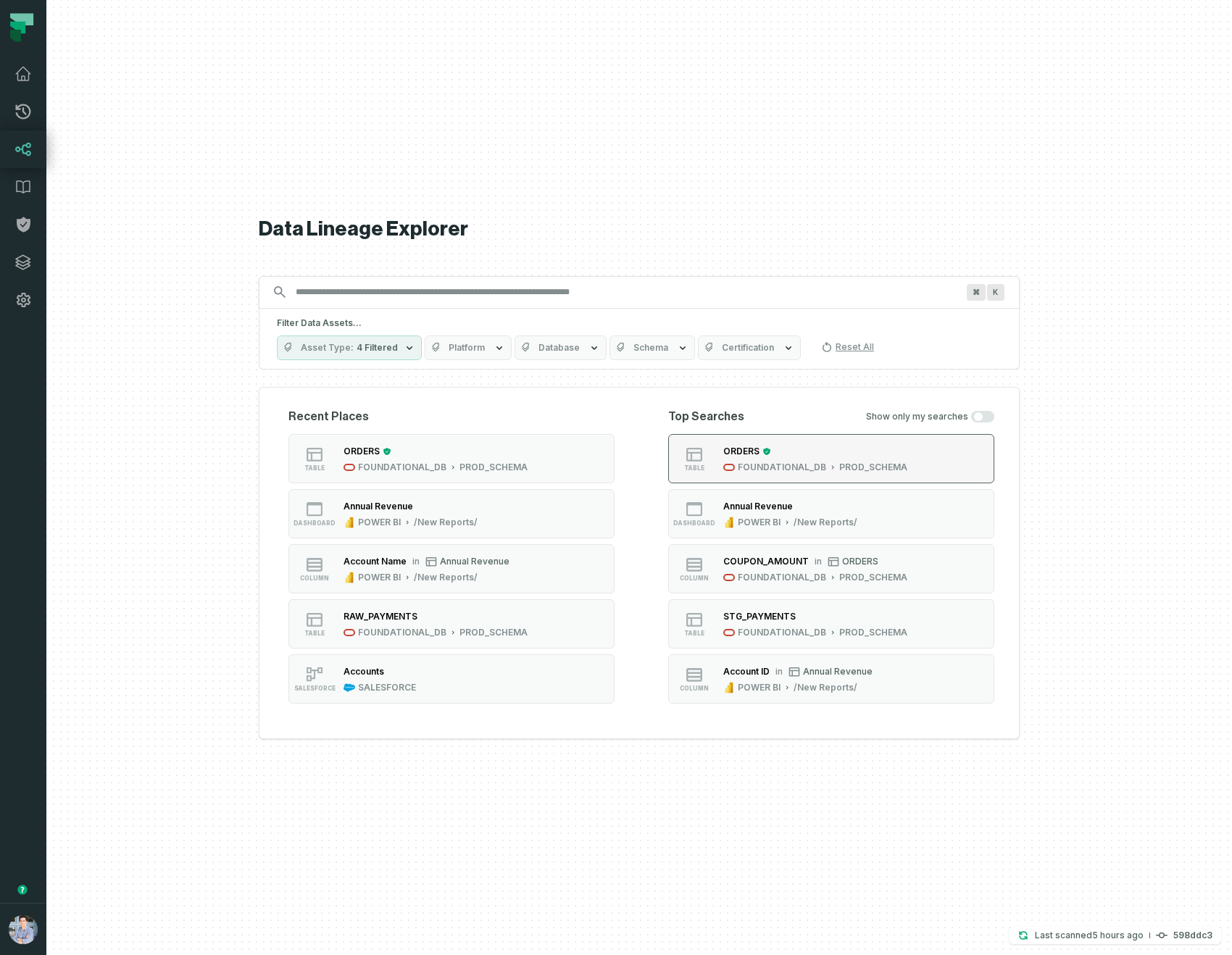
click at [843, 455] on div "ORDERS" at bounding box center [815, 451] width 184 height 14
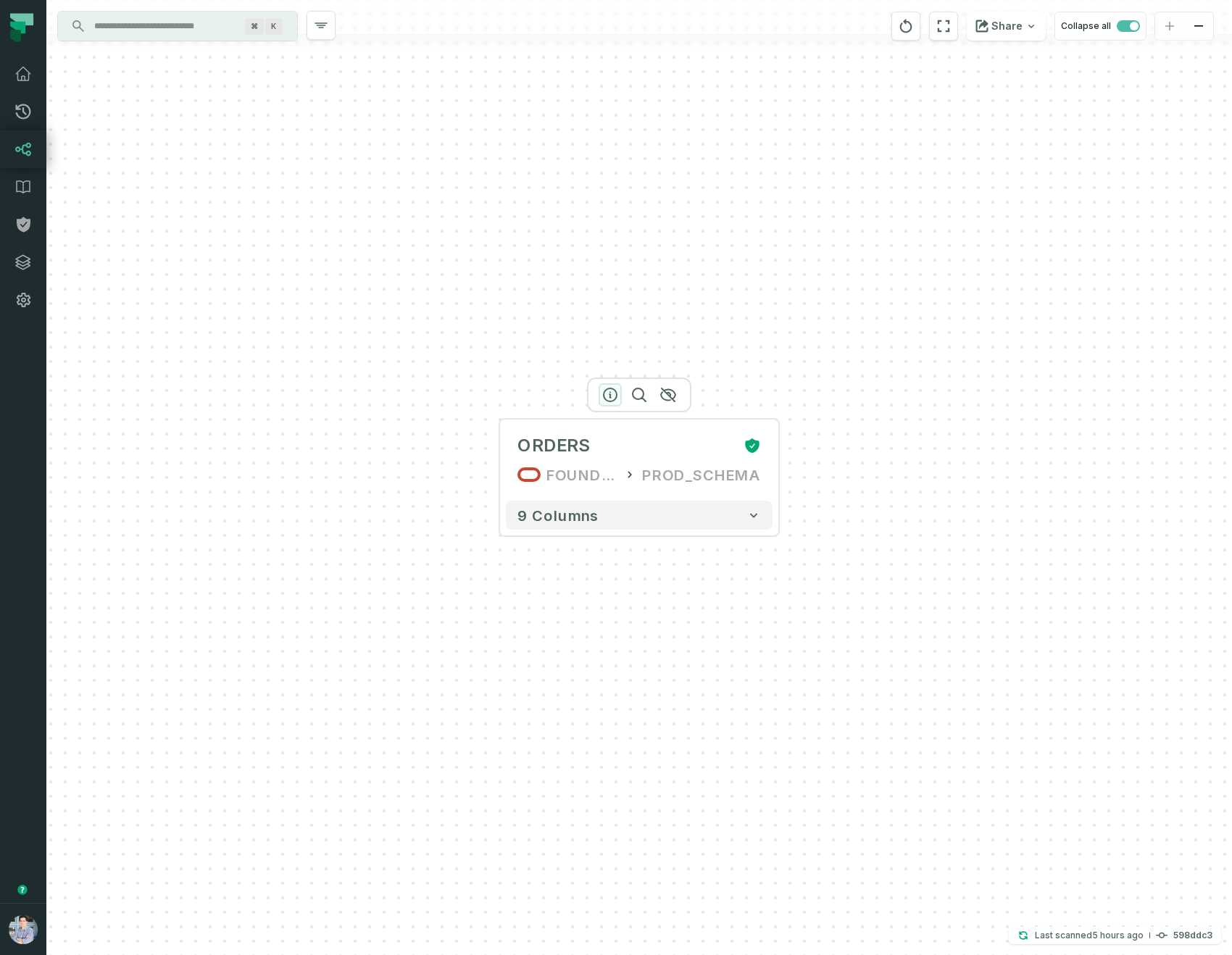
click at [613, 393] on icon "button" at bounding box center [610, 395] width 17 height 17
click at [606, 392] on icon "button" at bounding box center [609, 395] width 17 height 17
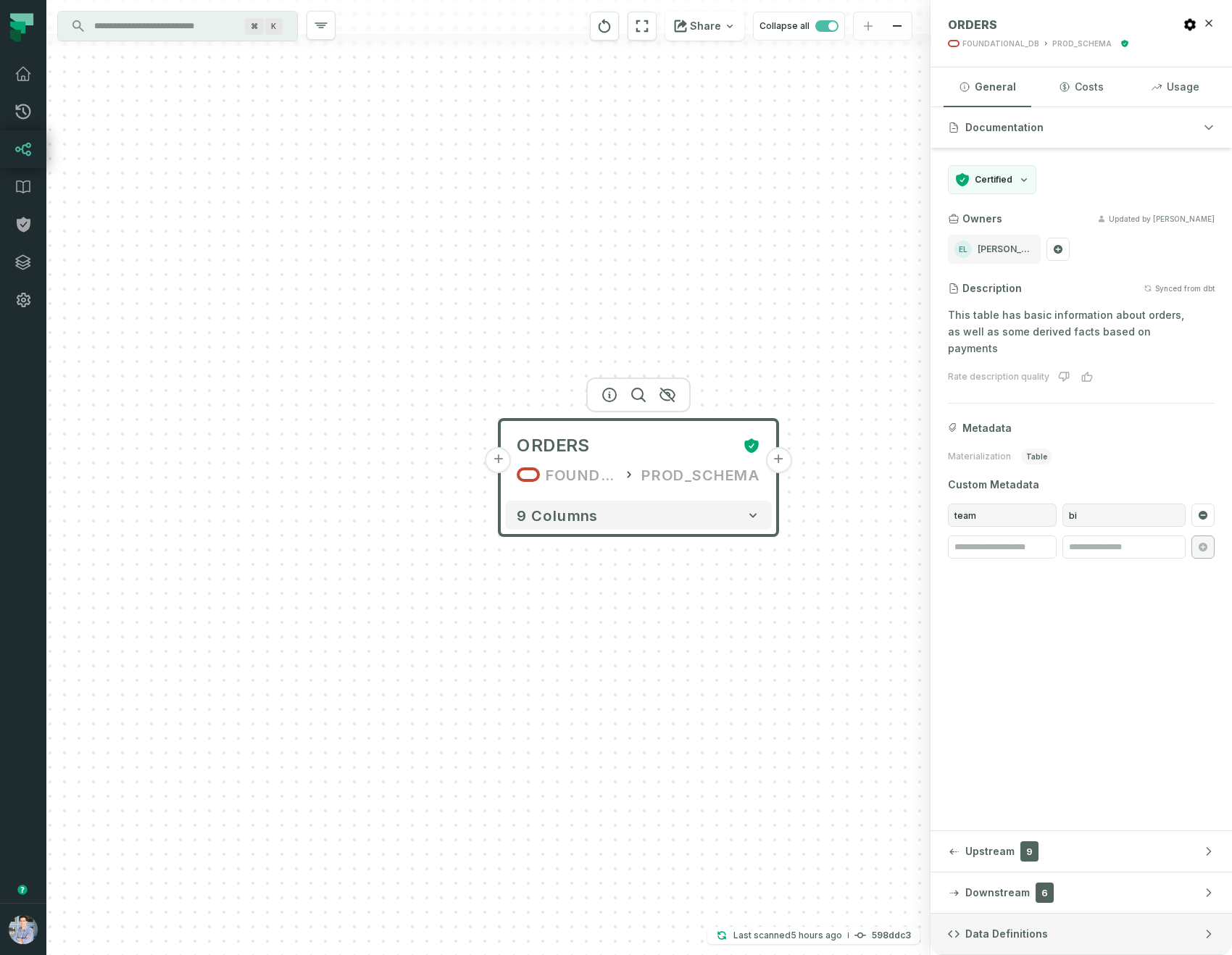
click at [1020, 928] on span "Data Definitions" at bounding box center [1007, 934] width 83 height 14
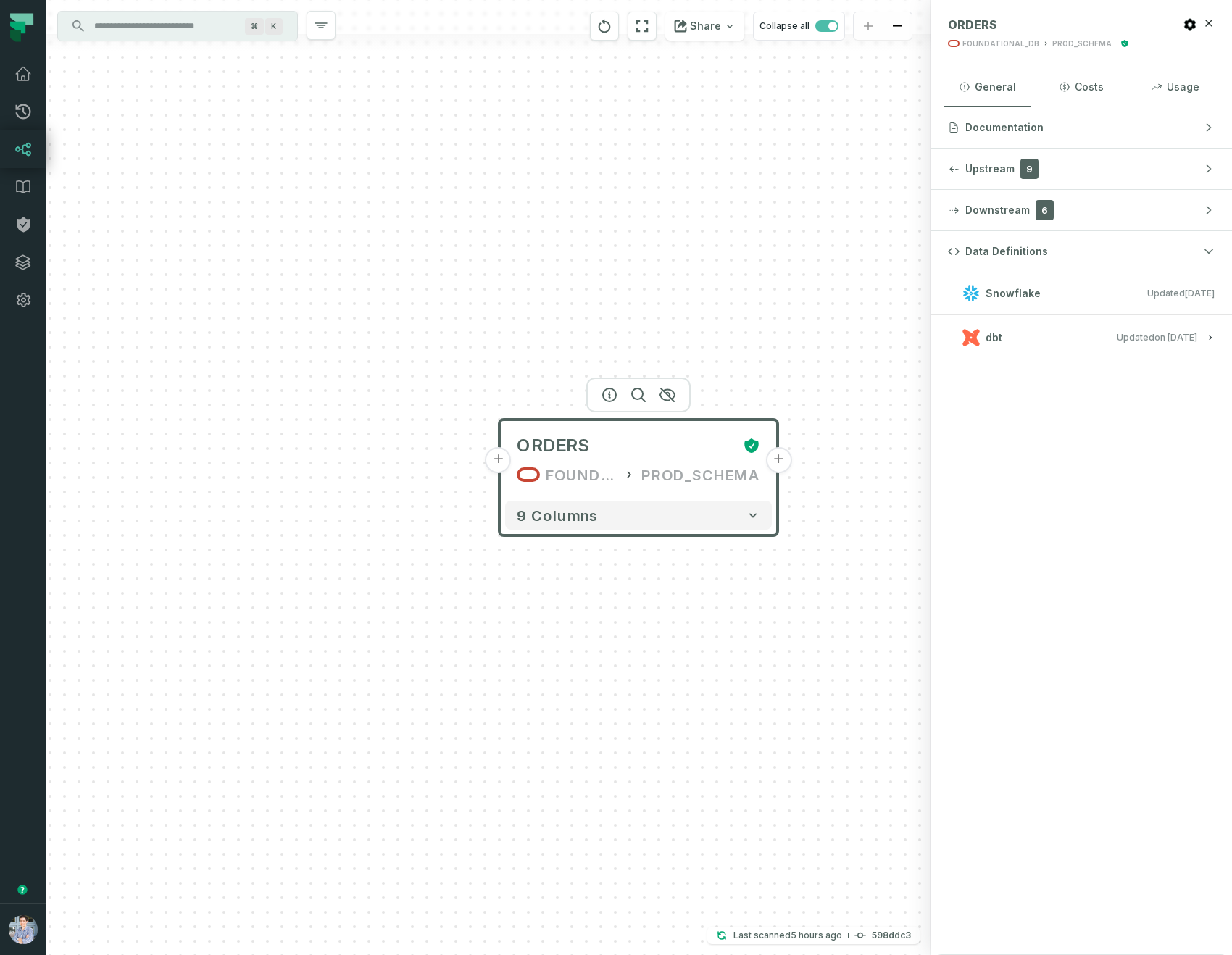
click at [982, 336] on div "dbt" at bounding box center [982, 337] width 40 height 17
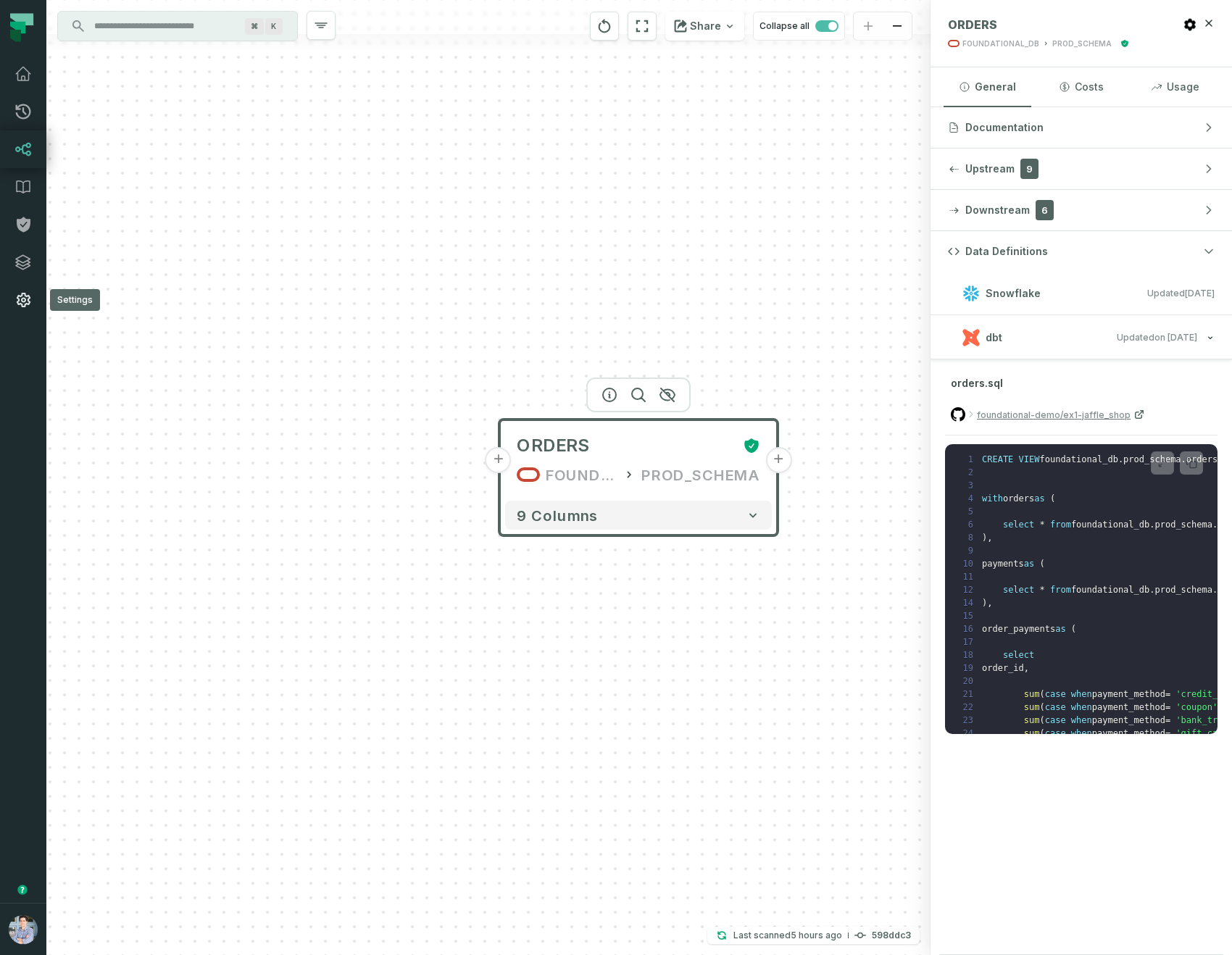
click at [29, 303] on icon at bounding box center [24, 300] width 14 height 14
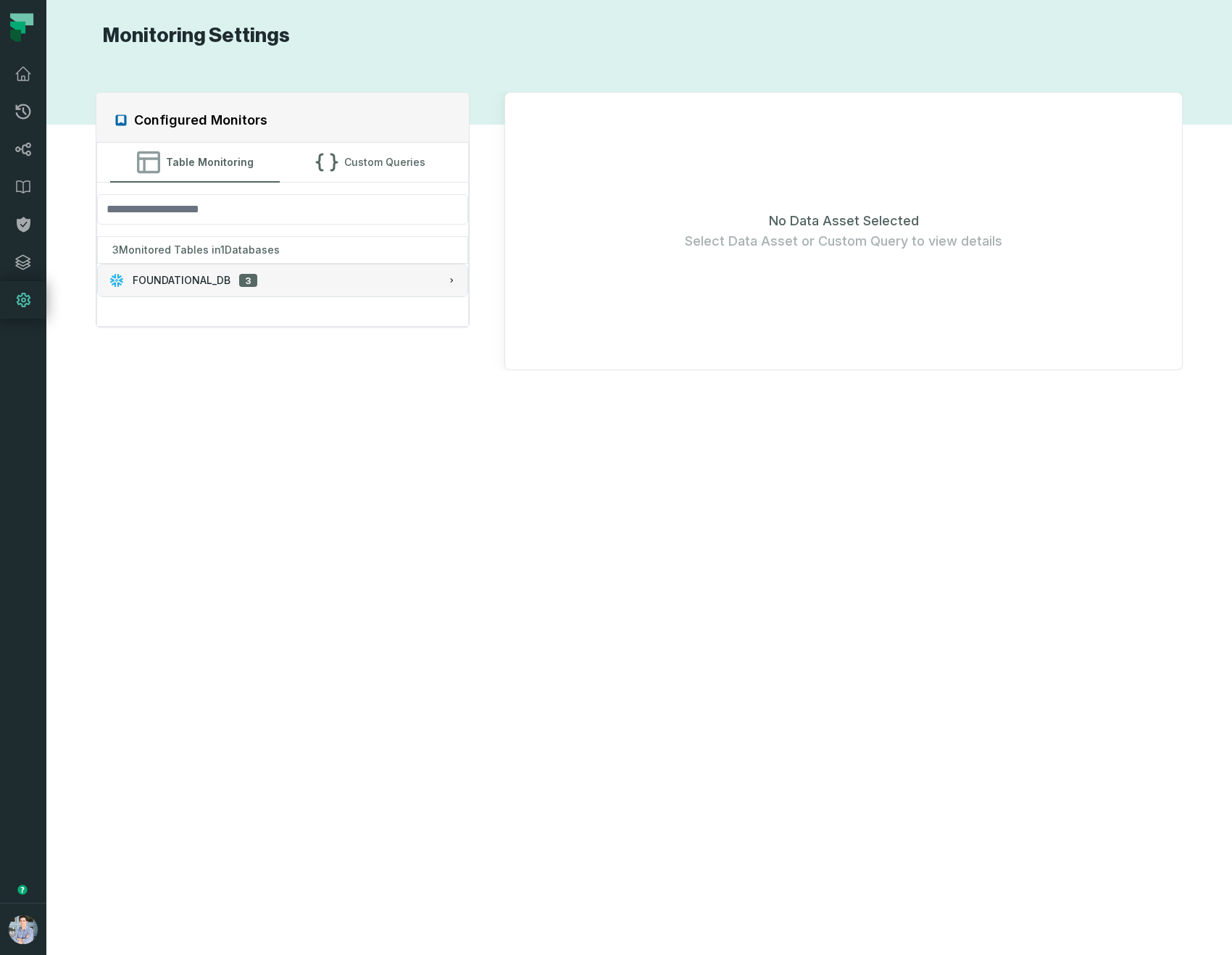
click at [308, 285] on div "FOUNDATIONAL_DB 3" at bounding box center [282, 280] width 347 height 14
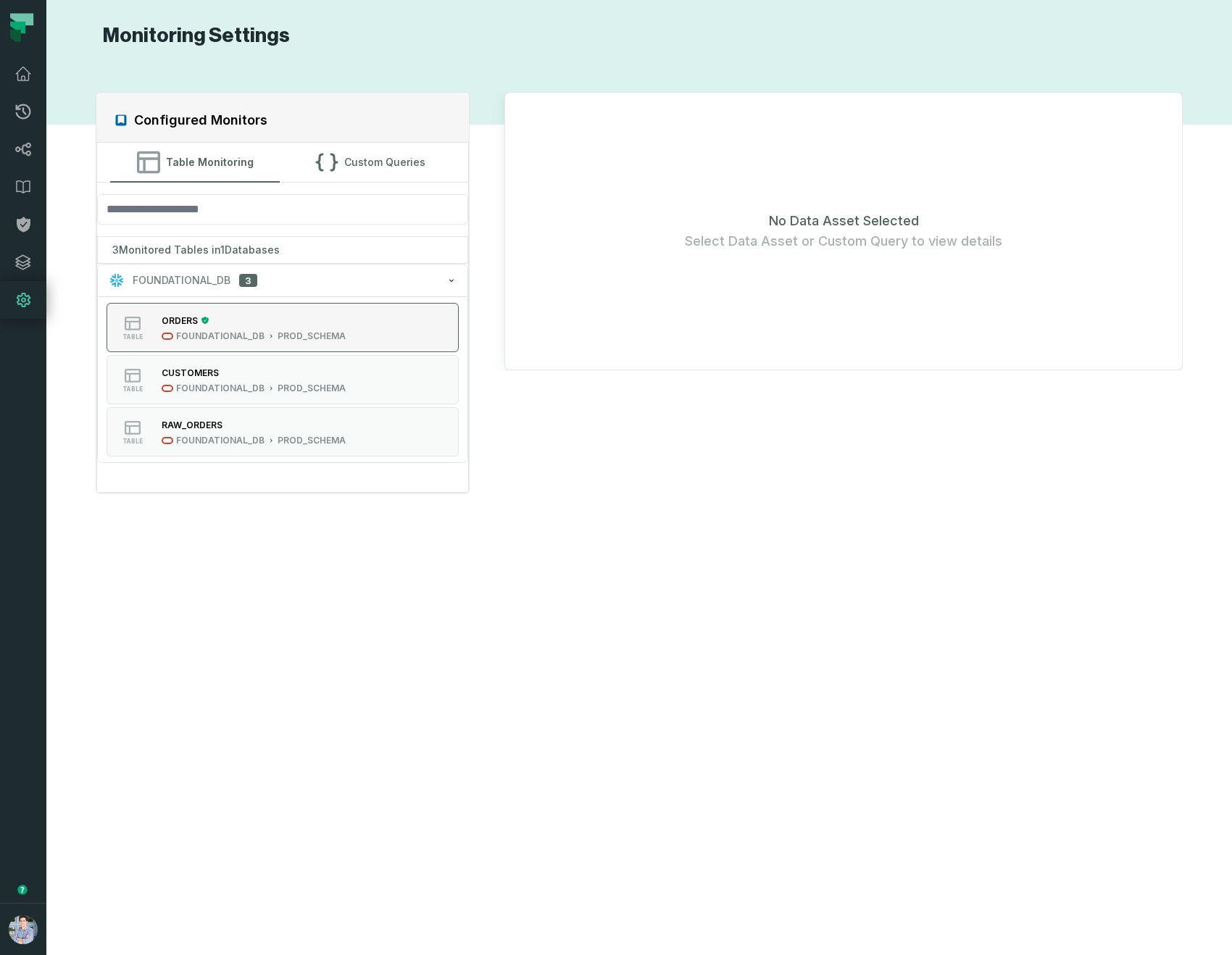
click at [373, 322] on button "table ORDERS FOUNDATIONAL_DB PROD_SCHEMA" at bounding box center [282, 327] width 353 height 49
click at [315, 377] on div "CUSTOMERS" at bounding box center [254, 372] width 184 height 14
click at [318, 336] on div "PROD_SCHEMA" at bounding box center [312, 336] width 68 height 11
click at [16, 596] on button "button" at bounding box center [23, 610] width 46 height 584
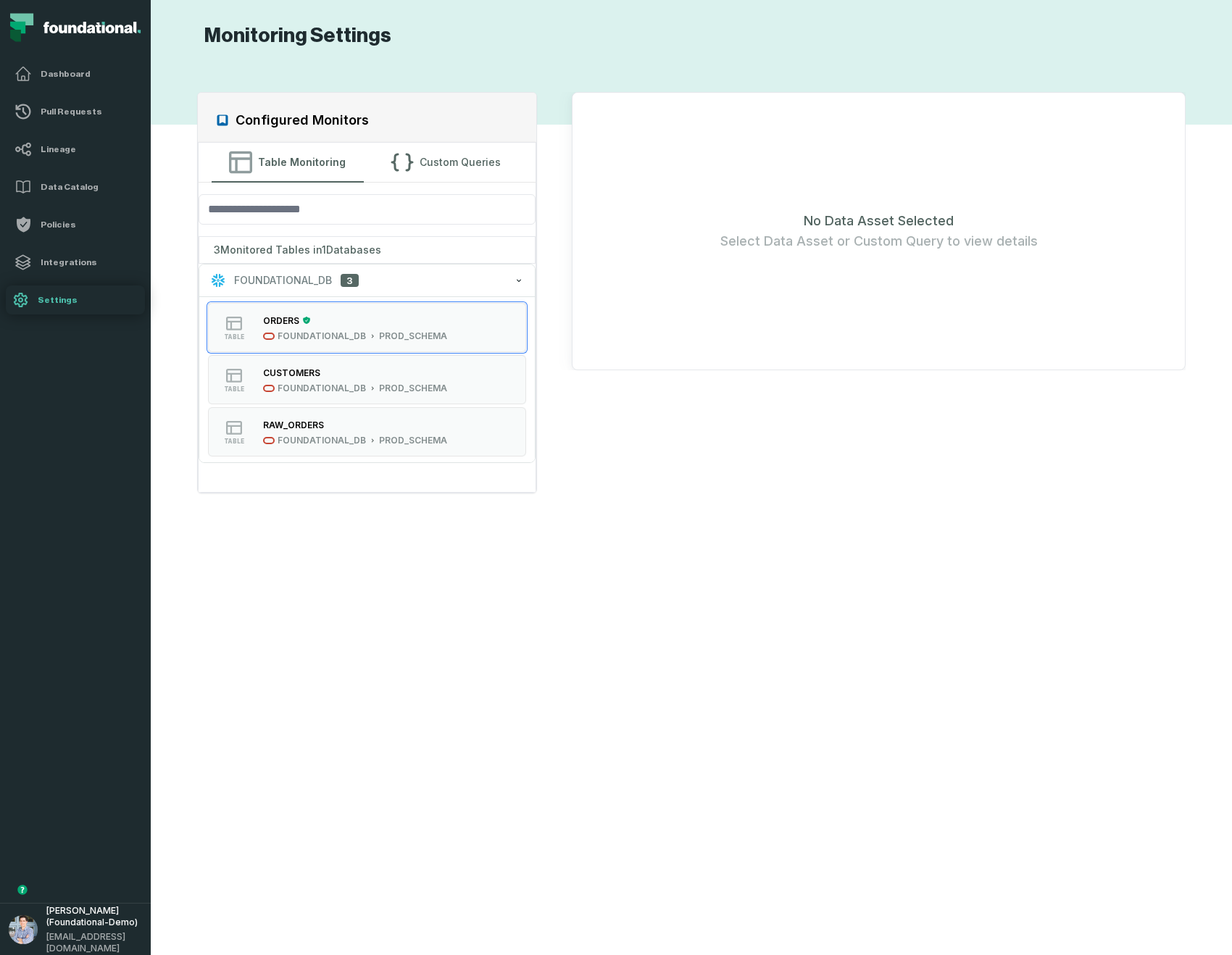
click at [48, 595] on button "button" at bounding box center [75, 610] width 151 height 584
